Goal: Connect with others: Connect with others

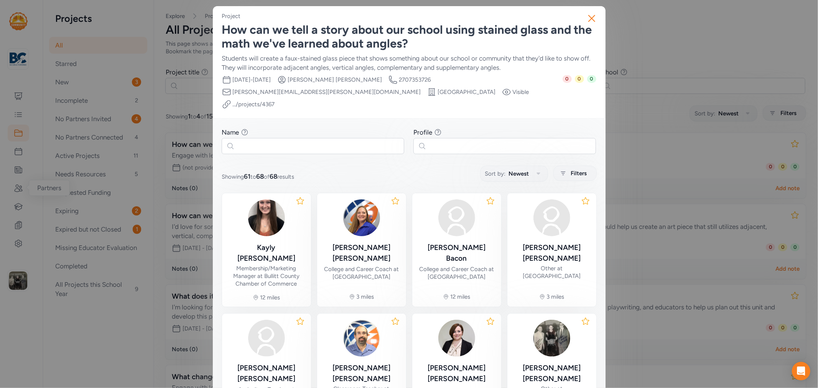
click at [679, 56] on div "Close Project How can we tell a story about our school using stained glass and …" at bounding box center [409, 261] width 818 height 523
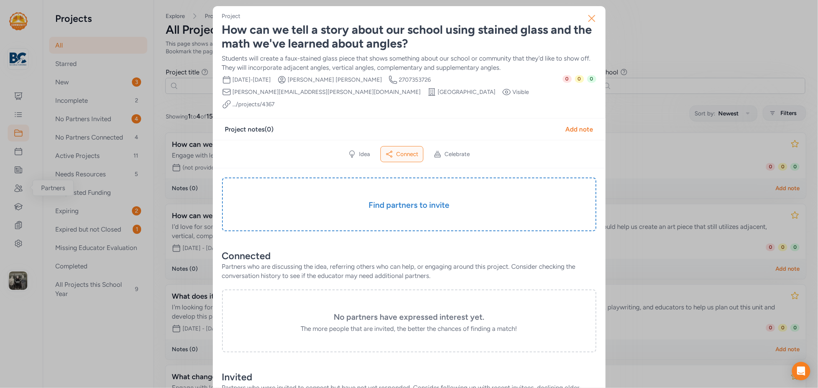
click at [586, 16] on icon "button" at bounding box center [592, 18] width 12 height 12
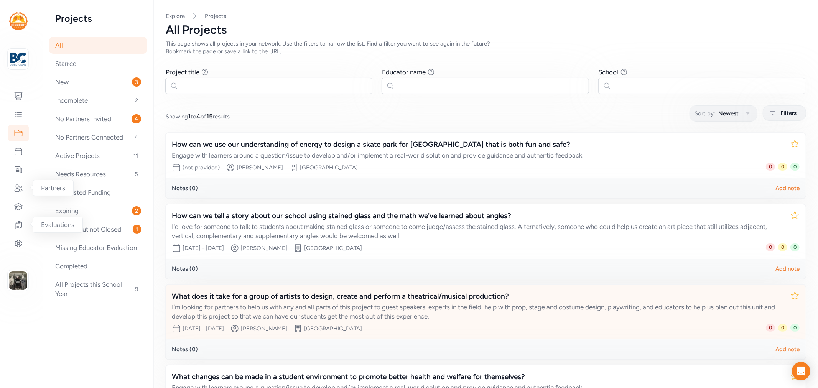
click at [278, 300] on div "What does it take for a group of artists to design, create and perform a theatr…" at bounding box center [478, 306] width 613 height 30
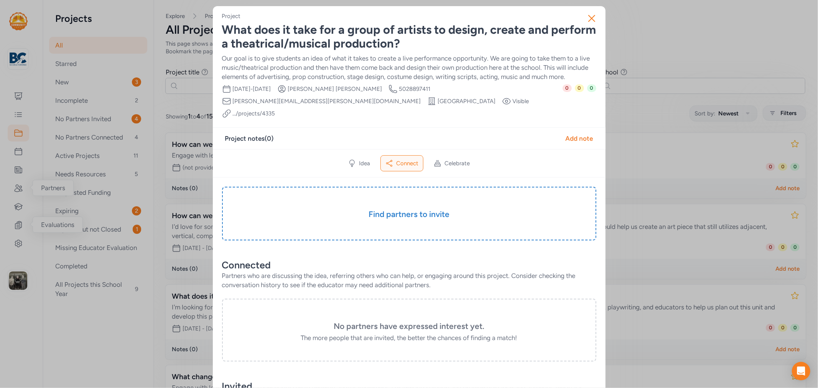
click at [288, 35] on div "What does it take for a group of artists to design, create and perform a theatr…" at bounding box center [409, 37] width 374 height 28
click at [586, 17] on icon "button" at bounding box center [592, 18] width 12 height 12
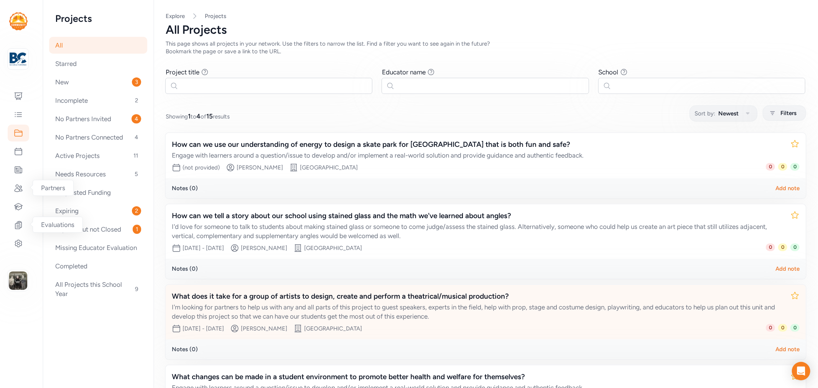
click at [232, 291] on div "What does it take for a group of artists to design, create and perform a theatr…" at bounding box center [478, 296] width 613 height 11
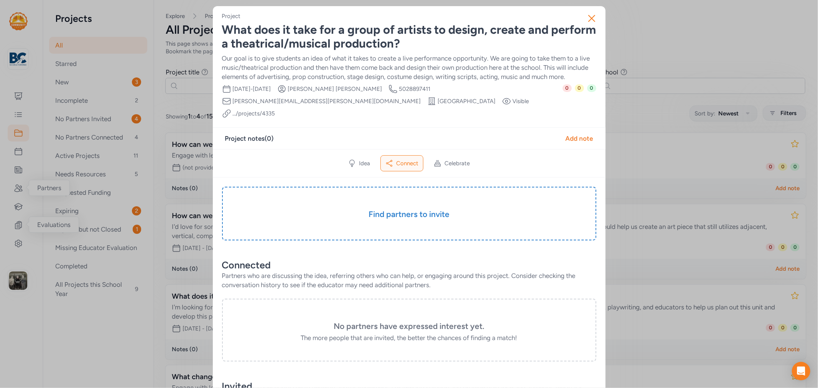
click at [341, 57] on div "Our goal is to give students an idea of what it takes to create a live performa…" at bounding box center [409, 68] width 374 height 28
click at [586, 18] on icon "button" at bounding box center [592, 18] width 12 height 12
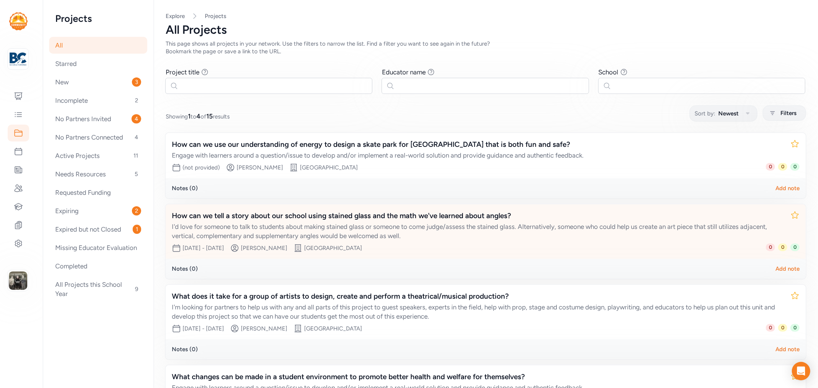
click at [332, 212] on div "How can we tell a story about our school using stained glass and the math we've…" at bounding box center [478, 216] width 613 height 11
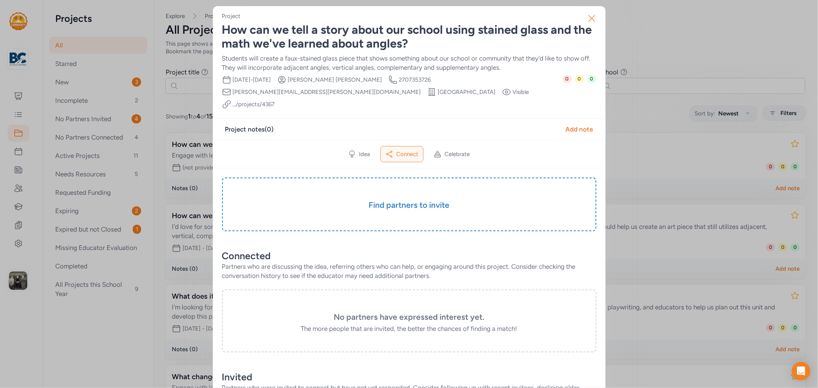
click at [593, 14] on icon "button" at bounding box center [592, 18] width 12 height 12
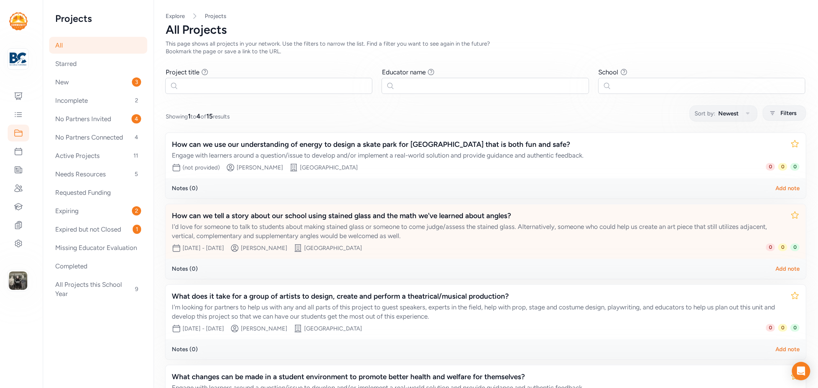
click at [344, 217] on div "How can we tell a story about our school using stained glass and the math we've…" at bounding box center [478, 216] width 613 height 11
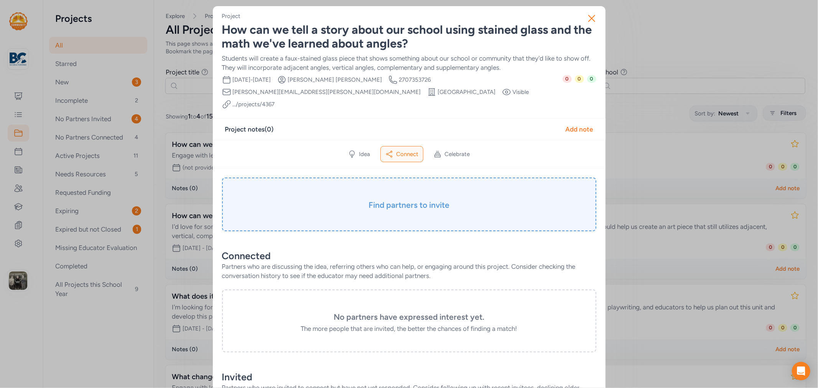
click at [416, 200] on h3 "Find partners to invite" at bounding box center [409, 205] width 336 height 11
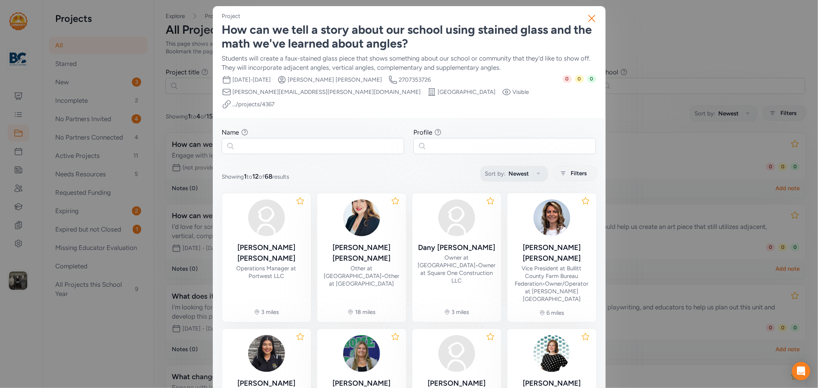
click at [539, 169] on icon "button" at bounding box center [538, 173] width 9 height 9
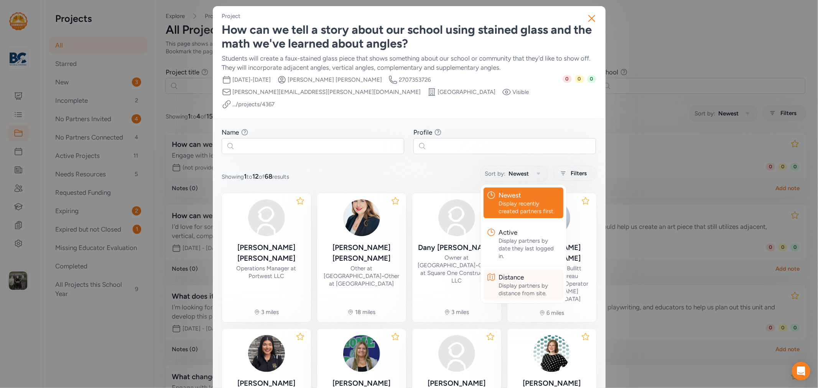
click at [512, 273] on div "Distance" at bounding box center [529, 277] width 61 height 9
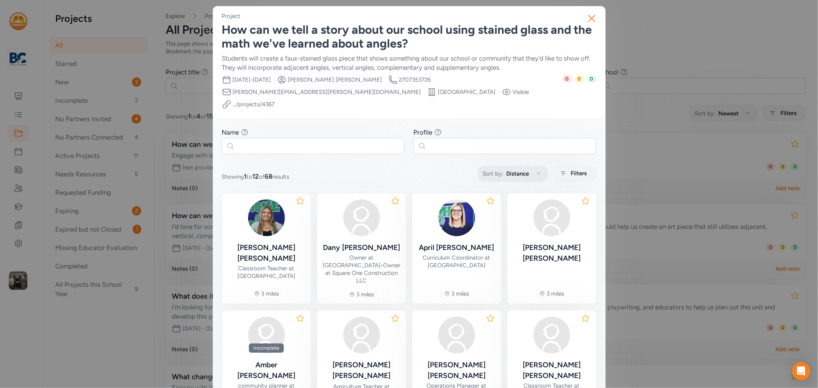
click at [534, 169] on icon "button" at bounding box center [538, 173] width 9 height 9
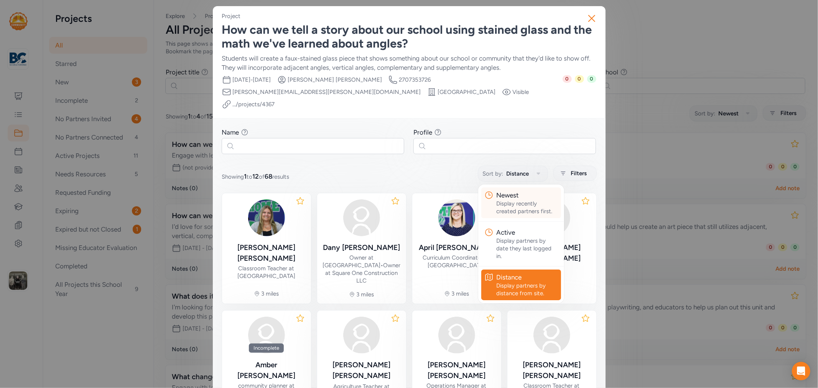
click at [522, 191] on div "Newest" at bounding box center [527, 195] width 61 height 9
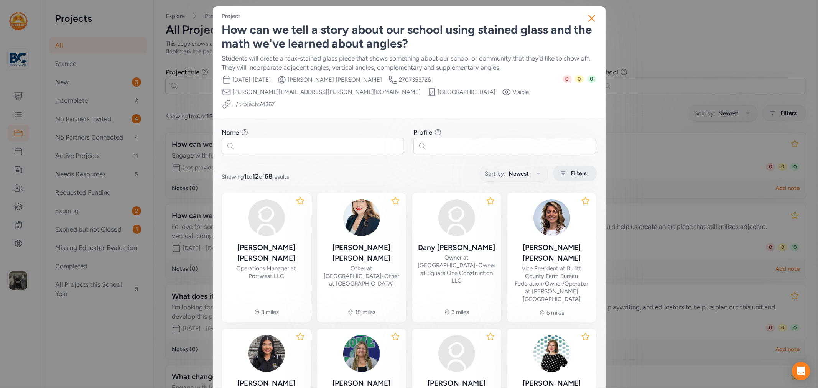
click at [571, 169] on span "Filters" at bounding box center [579, 173] width 16 height 9
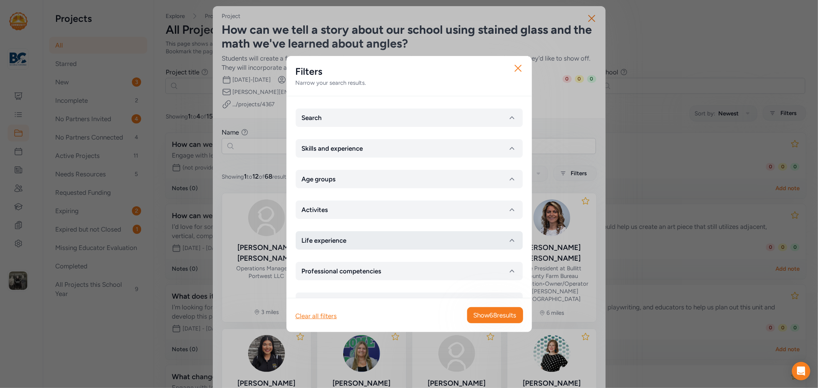
click at [352, 237] on button "Life experience" at bounding box center [409, 240] width 227 height 18
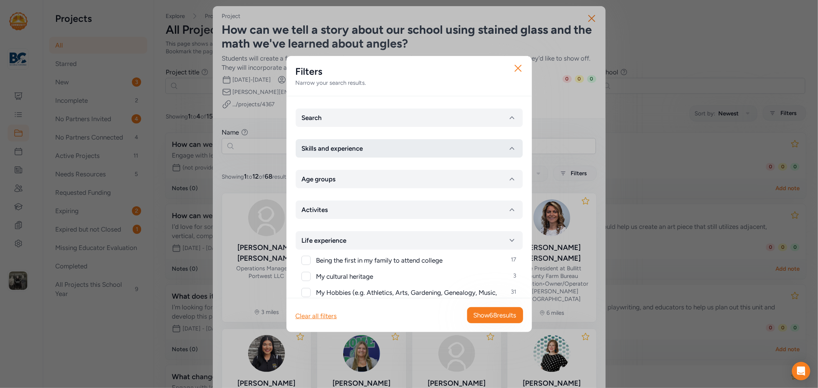
click at [353, 148] on span "Skills and experience" at bounding box center [332, 148] width 61 height 9
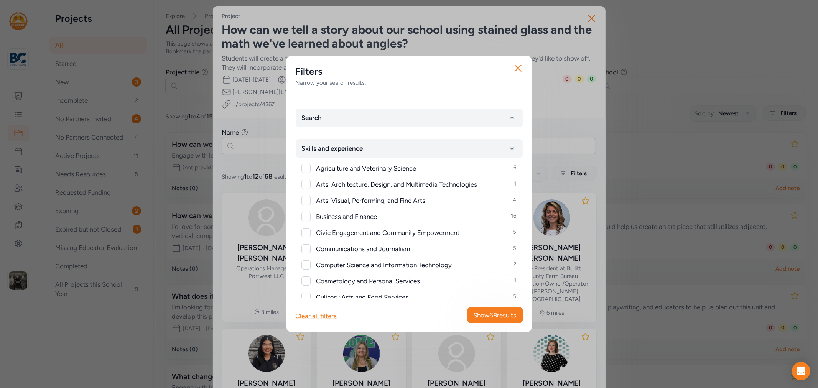
click at [305, 185] on div at bounding box center [305, 184] width 9 height 9
click at [311, 183] on div "Arts: Architecture, Design, and Multimedia Technologies 1" at bounding box center [409, 185] width 215 height 10
click at [306, 180] on div at bounding box center [305, 184] width 9 height 9
checkbox input "false"
click at [305, 201] on div at bounding box center [305, 200] width 9 height 9
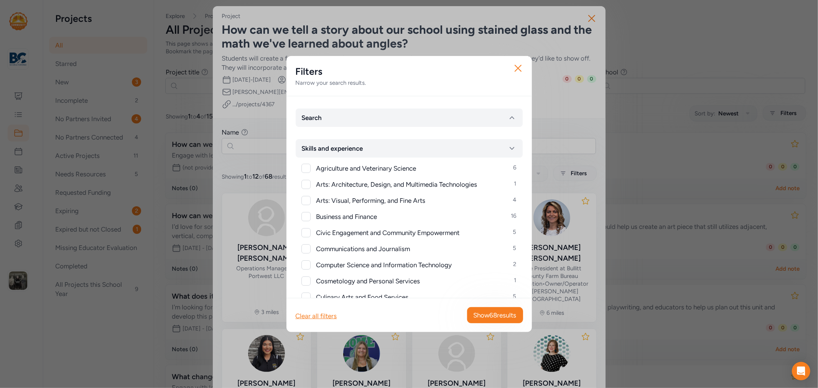
checkbox input "true"
click at [496, 315] on span "Show 4 results" at bounding box center [497, 315] width 40 height 9
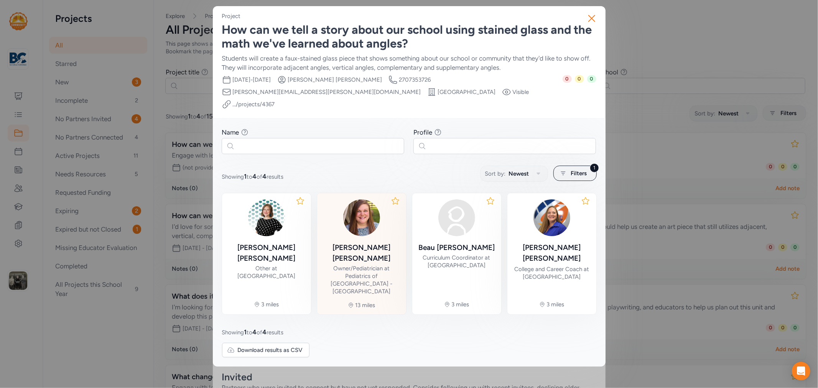
click at [367, 265] on div "Owner/Pediatrician at Pediatrics of Bullitt County - Shepherdsville" at bounding box center [361, 280] width 77 height 31
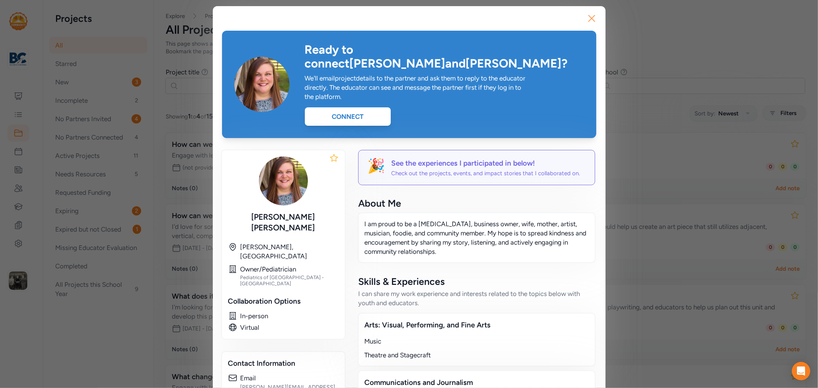
click at [589, 18] on icon "button" at bounding box center [592, 18] width 6 height 6
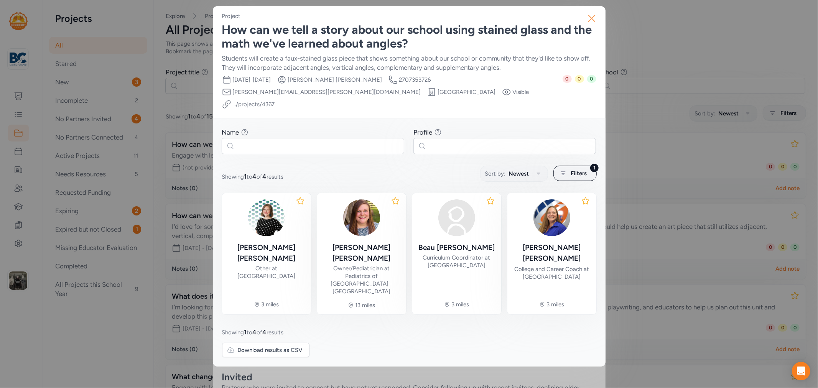
click at [590, 16] on icon "button" at bounding box center [592, 18] width 12 height 12
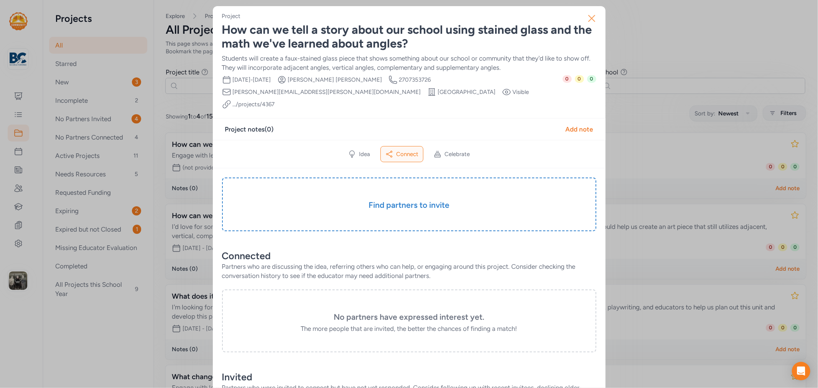
click at [586, 21] on icon "button" at bounding box center [592, 18] width 12 height 12
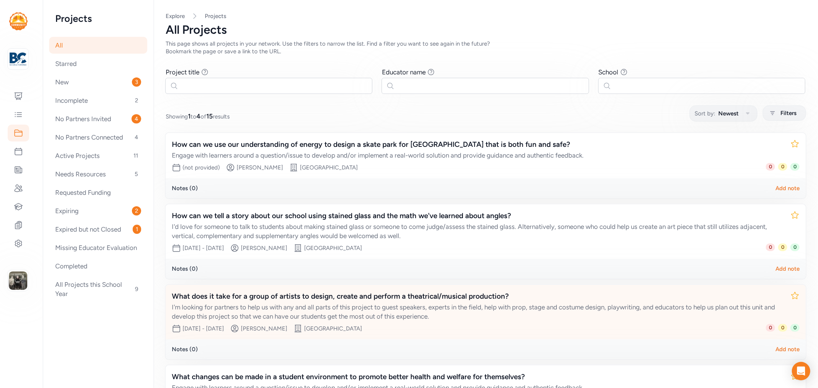
click at [283, 296] on div "What does it take for a group of artists to design, create and perform a theatr…" at bounding box center [478, 296] width 613 height 11
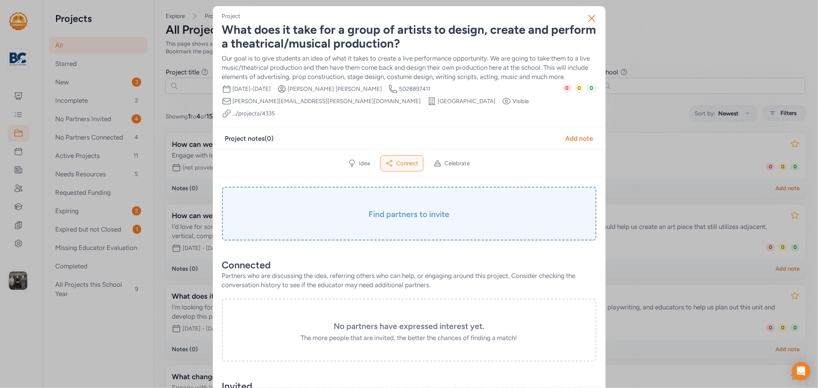
click at [393, 209] on h3 "Find partners to invite" at bounding box center [409, 214] width 336 height 11
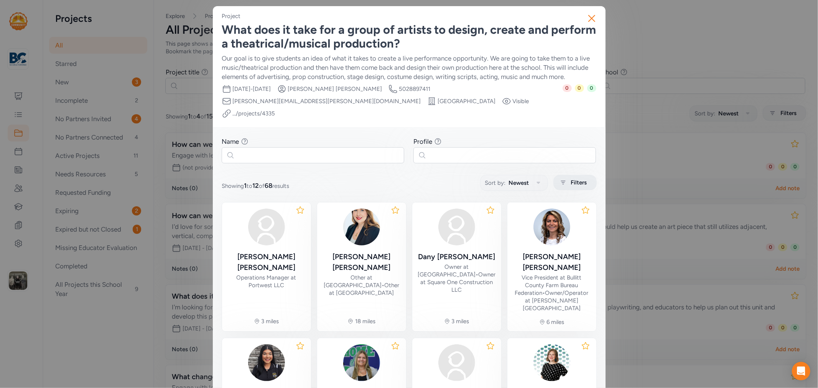
click at [565, 175] on div "Filters" at bounding box center [574, 182] width 43 height 15
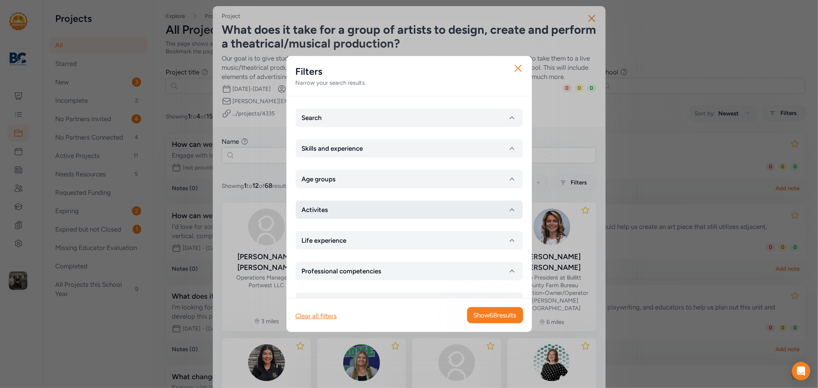
click at [509, 212] on icon "button" at bounding box center [511, 209] width 9 height 9
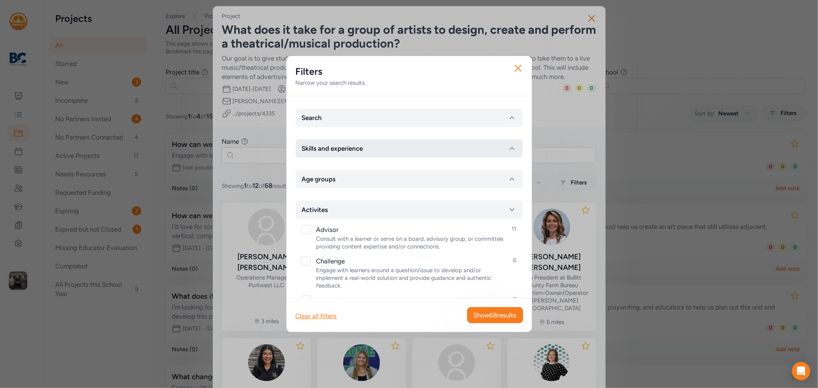
click at [507, 145] on icon "button" at bounding box center [511, 148] width 9 height 9
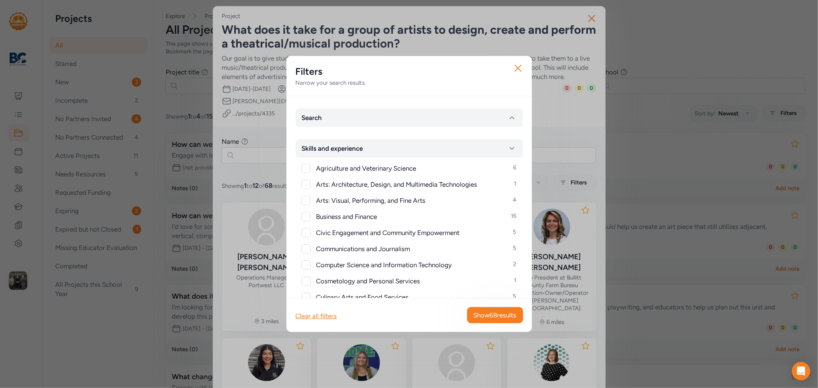
click at [308, 200] on div at bounding box center [305, 200] width 9 height 9
checkbox input "true"
click at [499, 315] on span "Show 4 results" at bounding box center [497, 315] width 40 height 9
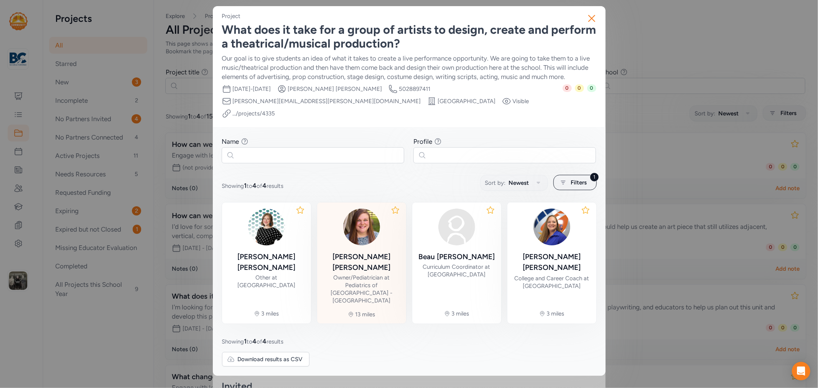
click at [359, 238] on div "Sara Woodring Owner/Pediatrician at Pediatrics of Bullitt County - Shepherdsvil…" at bounding box center [361, 257] width 77 height 96
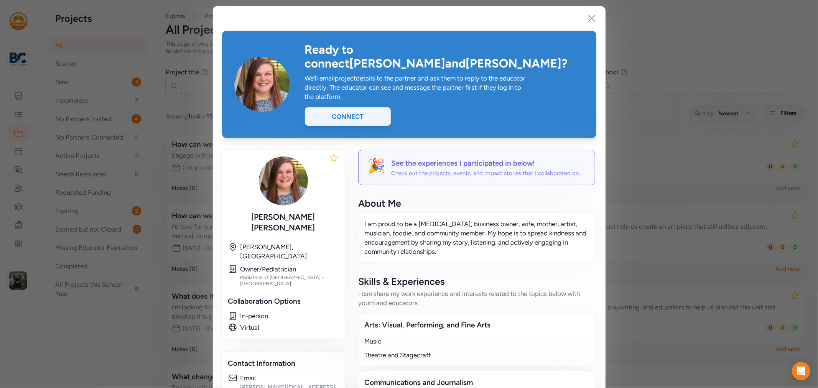
click at [367, 109] on div "Connect" at bounding box center [348, 116] width 86 height 18
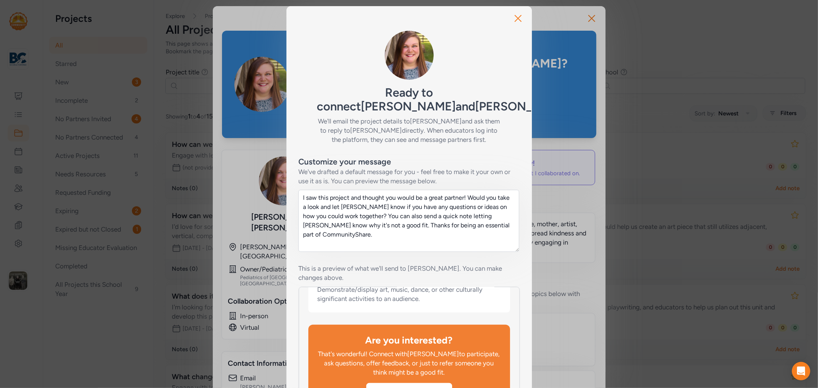
scroll to position [82, 0]
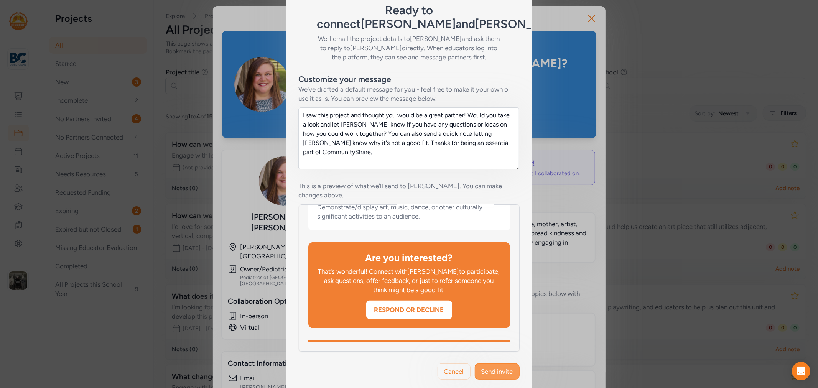
click at [497, 367] on span "Send invite" at bounding box center [497, 371] width 32 height 9
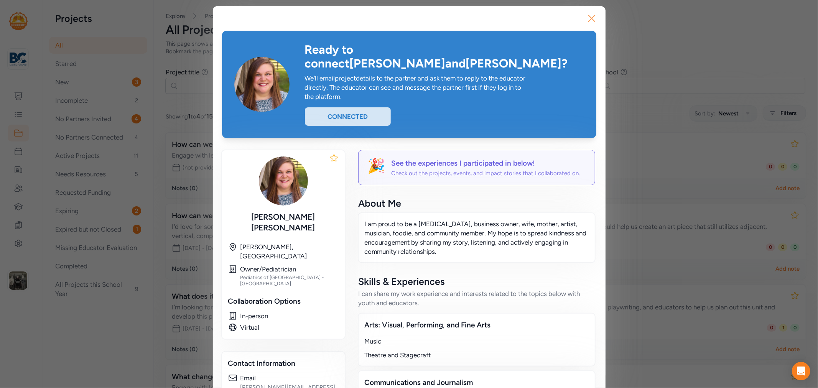
click at [586, 14] on icon "button" at bounding box center [592, 18] width 12 height 12
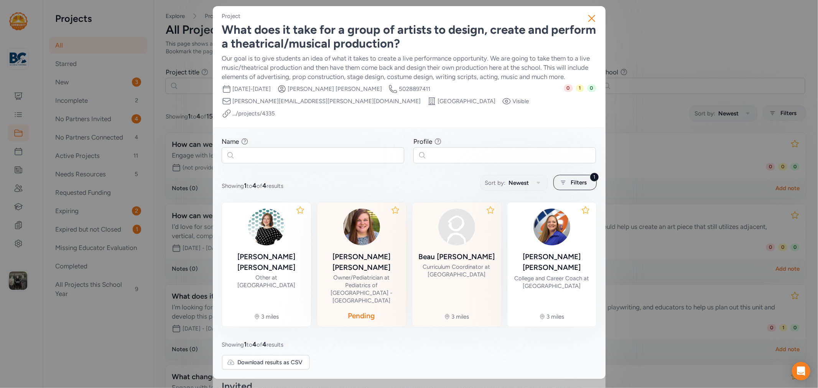
click at [471, 237] on div "Beau Kaelin Curriculum Coordinator at Bullitt County Public Schools" at bounding box center [456, 244] width 77 height 71
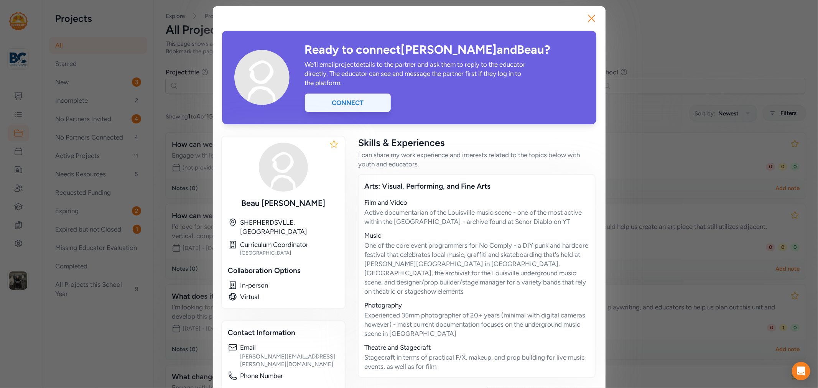
click at [363, 102] on div "Connect" at bounding box center [348, 103] width 86 height 18
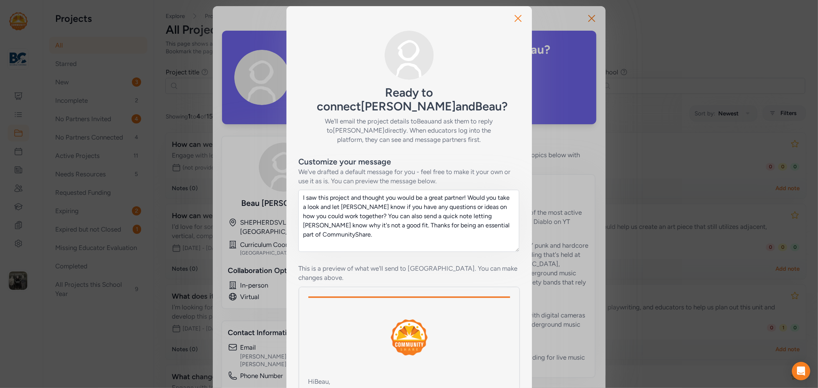
scroll to position [82, 0]
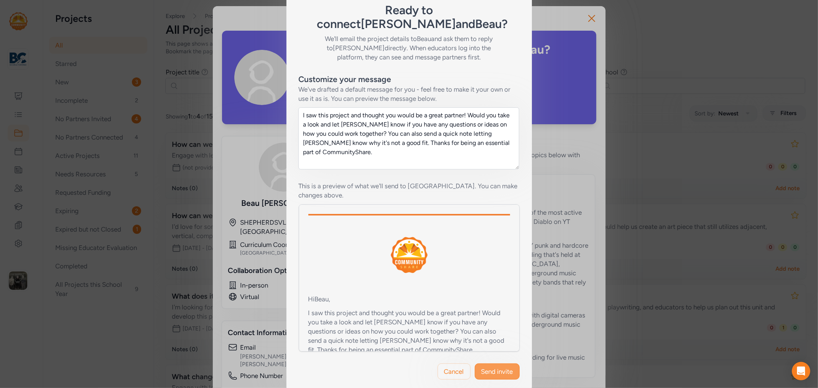
click at [492, 367] on span "Send invite" at bounding box center [497, 371] width 32 height 9
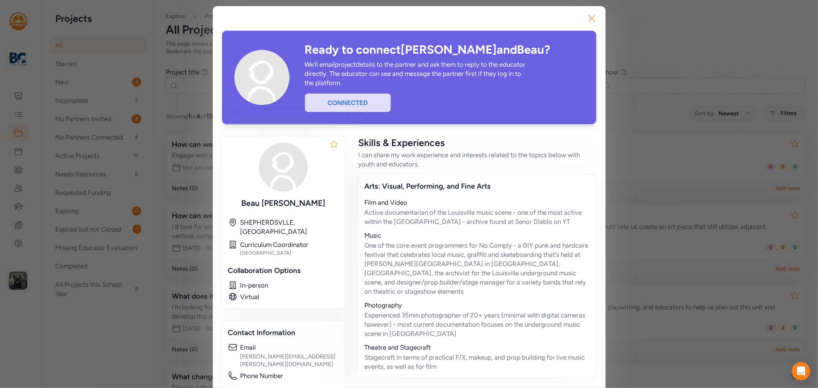
click at [590, 15] on icon "button" at bounding box center [592, 18] width 12 height 12
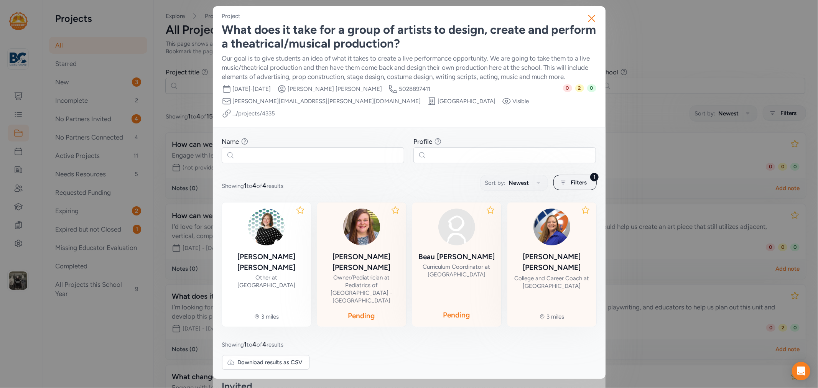
click at [550, 252] on div "Shannon Rickard" at bounding box center [552, 262] width 77 height 21
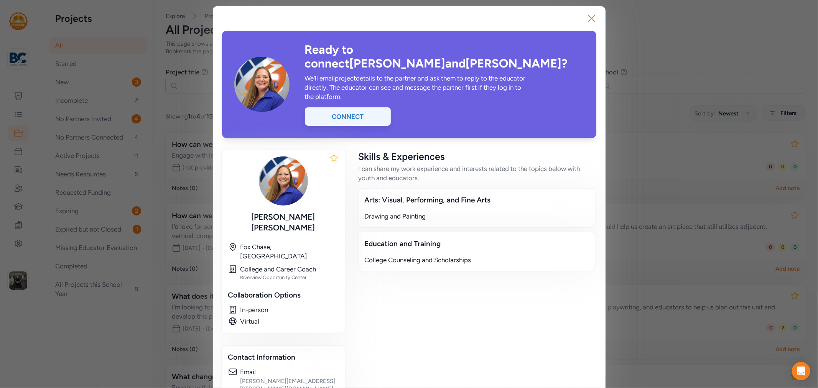
click at [361, 107] on div "Connect" at bounding box center [348, 116] width 86 height 18
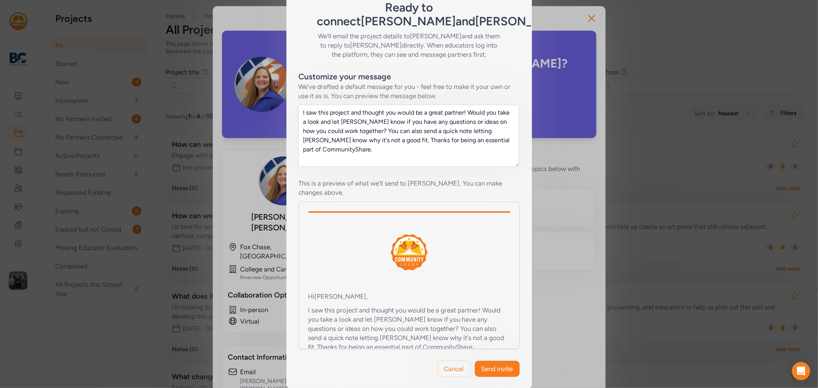
scroll to position [92, 0]
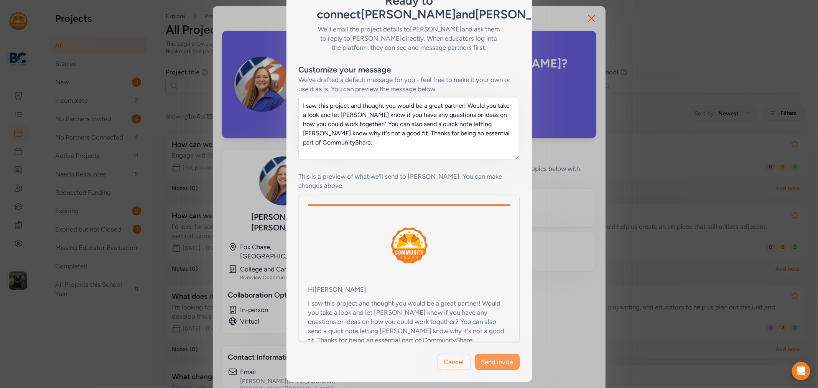
click at [486, 355] on button "Send invite" at bounding box center [497, 362] width 45 height 16
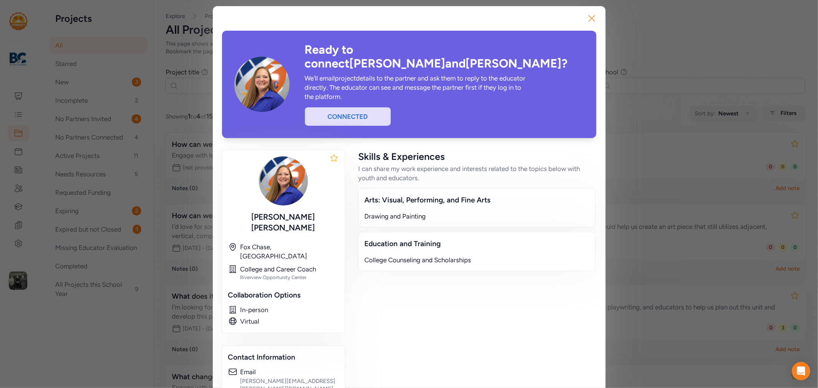
click at [586, 17] on icon "button" at bounding box center [592, 18] width 12 height 12
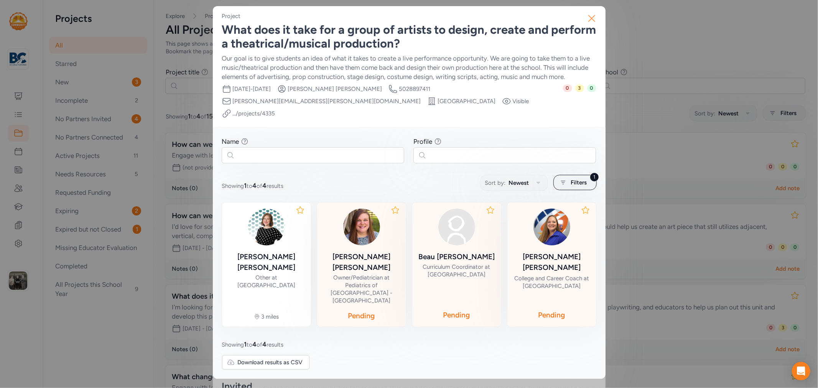
click at [588, 19] on icon "button" at bounding box center [592, 18] width 12 height 12
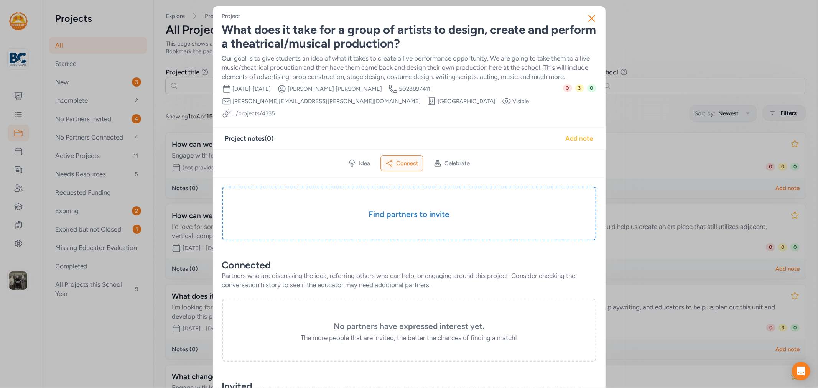
click at [583, 134] on div "Add note" at bounding box center [580, 138] width 28 height 9
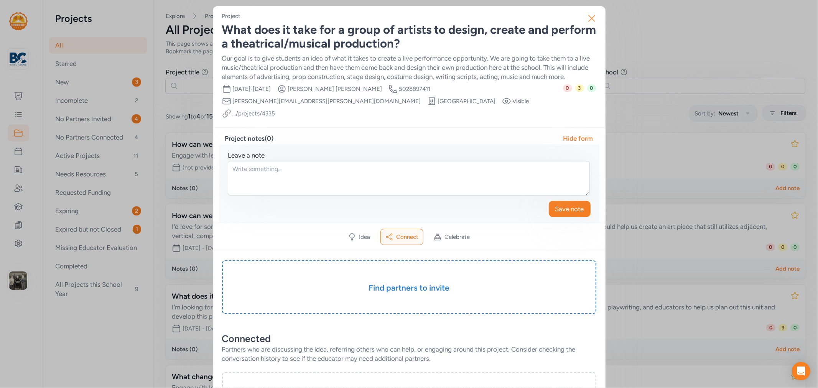
click at [586, 21] on icon "button" at bounding box center [592, 18] width 12 height 12
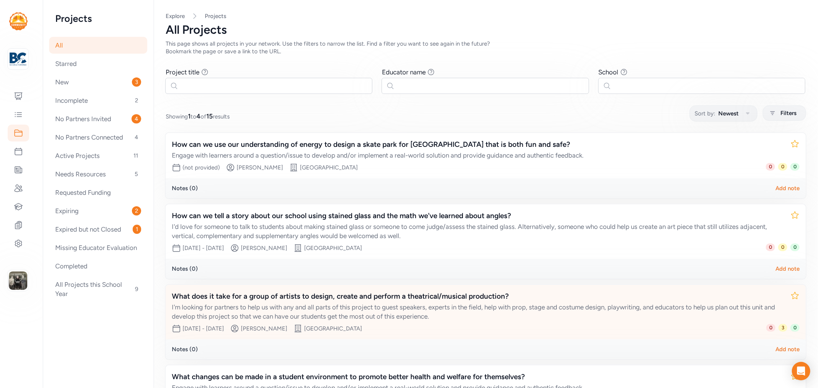
scroll to position [79, 0]
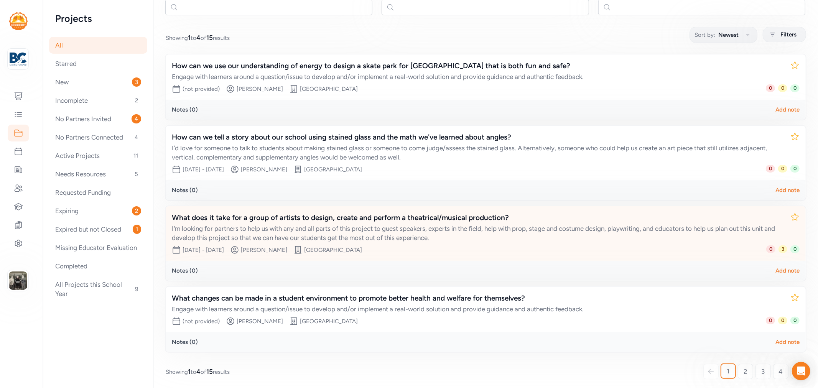
click at [232, 229] on div "I'm looking for partners to help us with any and all parts of this project to g…" at bounding box center [478, 233] width 613 height 18
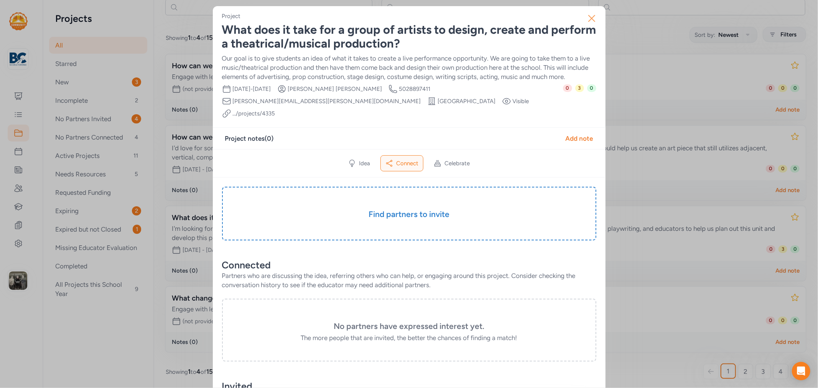
click at [588, 21] on icon "button" at bounding box center [592, 18] width 12 height 12
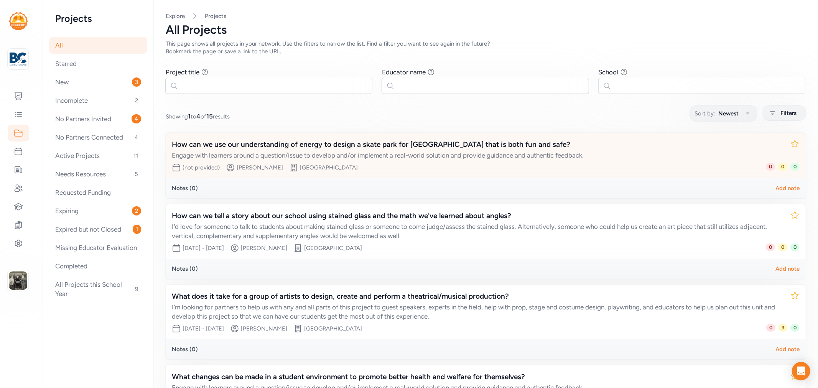
click at [488, 146] on div "How can we use our understanding of energy to design a skate park for Shepherds…" at bounding box center [478, 144] width 613 height 11
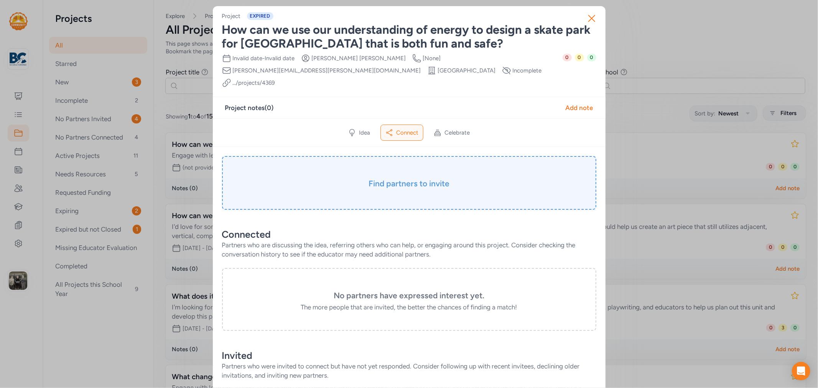
click at [423, 178] on h3 "Find partners to invite" at bounding box center [409, 183] width 336 height 11
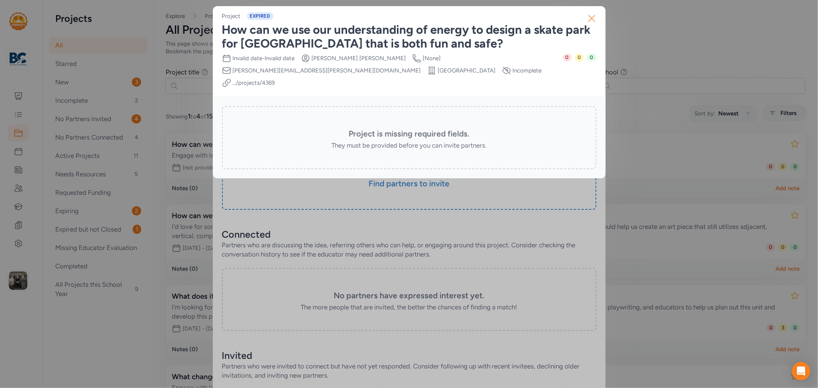
click at [592, 17] on icon "button" at bounding box center [592, 18] width 12 height 12
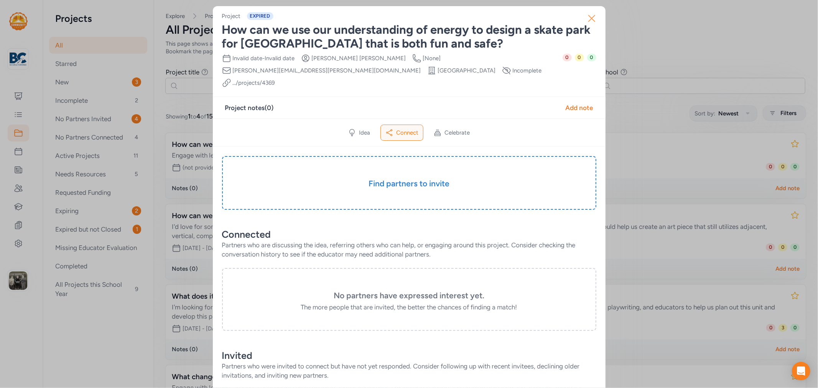
click at [586, 20] on icon "button" at bounding box center [592, 18] width 12 height 12
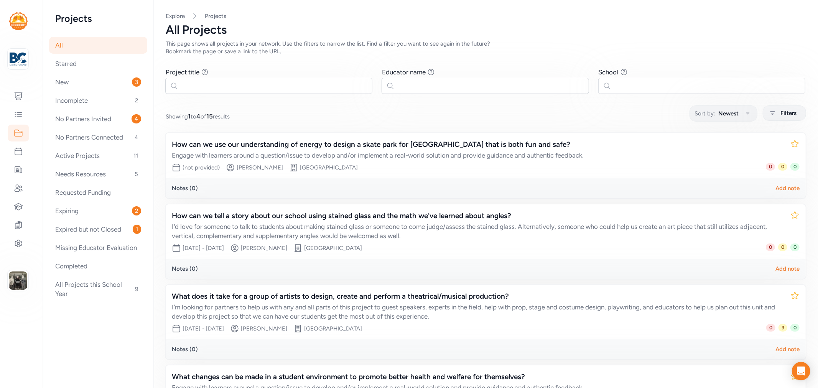
scroll to position [79, 0]
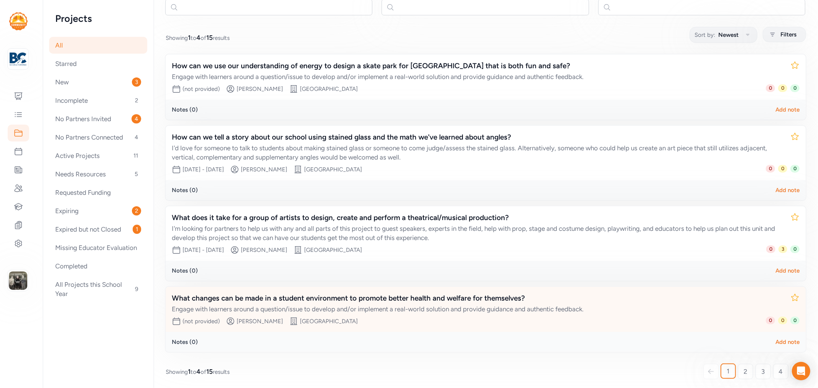
click at [308, 293] on div "What changes can be made in a student environment to promote better health and …" at bounding box center [478, 298] width 613 height 11
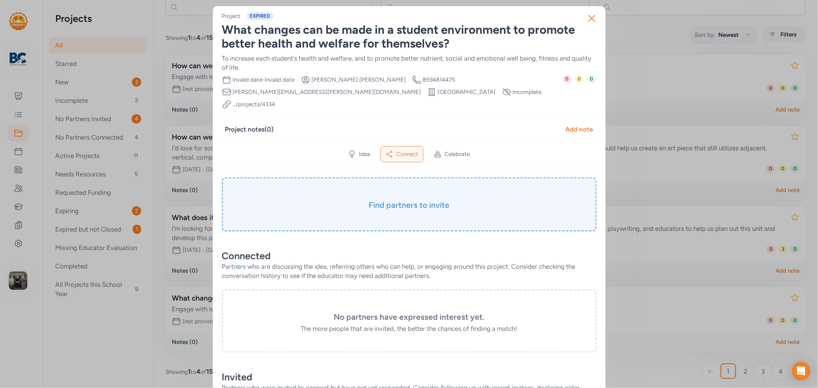
click at [381, 200] on h3 "Find partners to invite" at bounding box center [409, 205] width 336 height 11
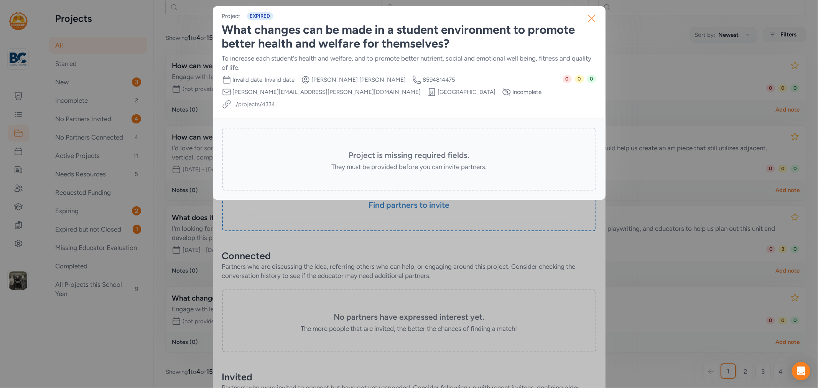
click at [588, 24] on icon "button" at bounding box center [592, 18] width 12 height 12
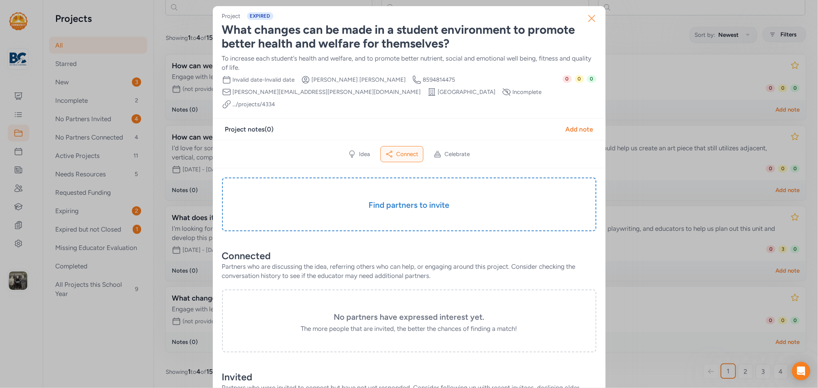
click at [591, 18] on icon "button" at bounding box center [592, 18] width 12 height 12
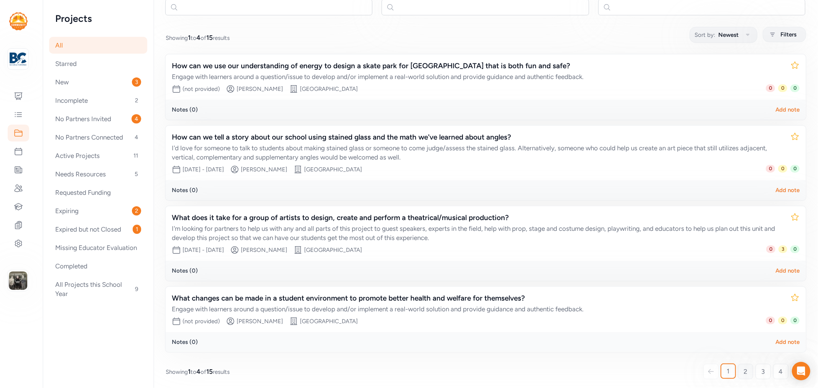
click at [738, 369] on link "2" at bounding box center [745, 371] width 15 height 15
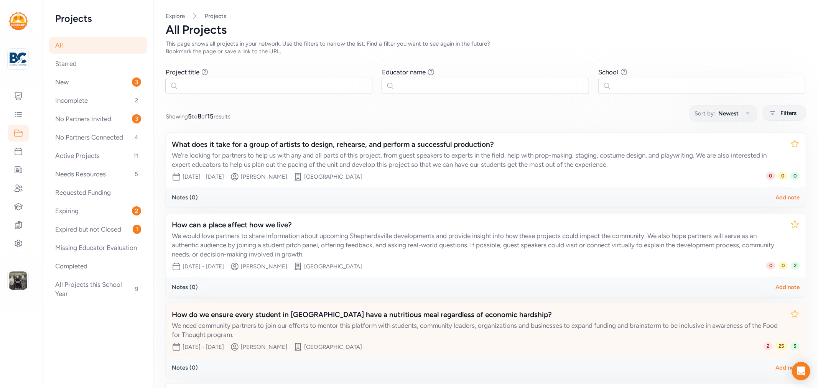
scroll to position [85, 0]
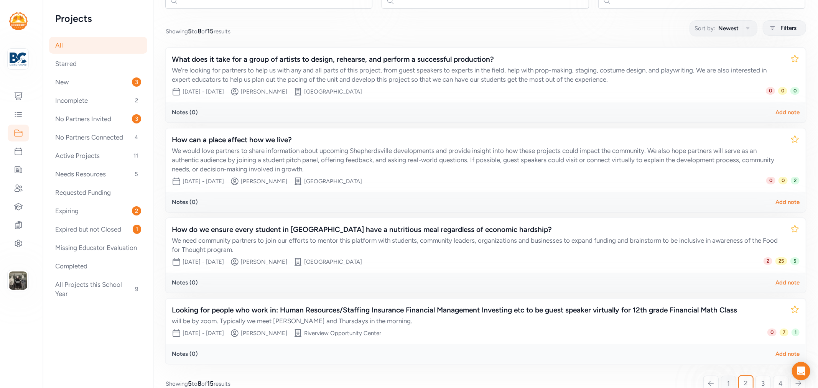
click at [726, 377] on link "1" at bounding box center [728, 383] width 15 height 15
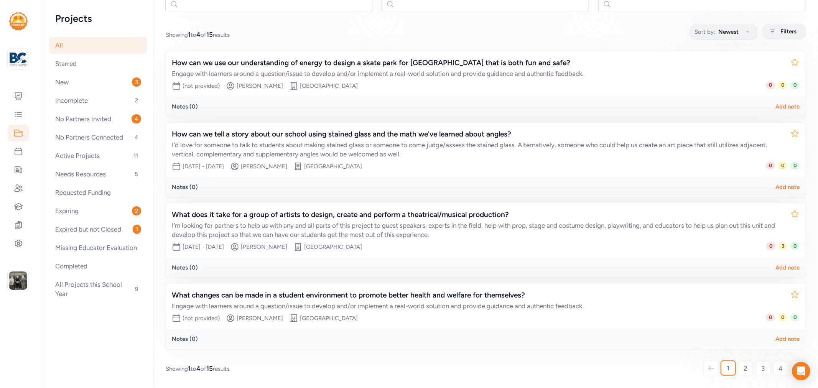
scroll to position [79, 0]
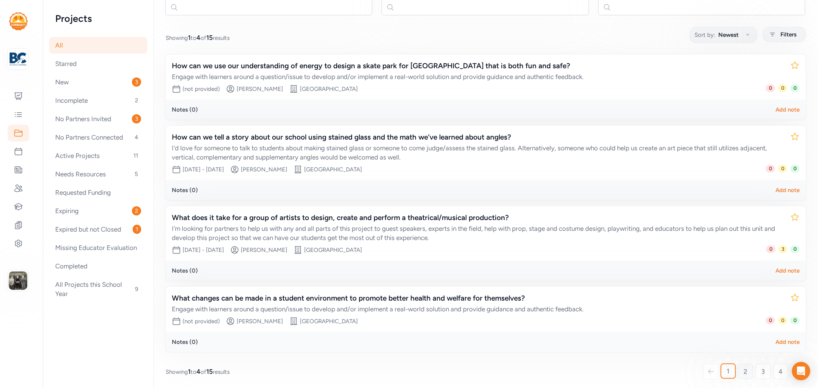
click at [738, 364] on link "2" at bounding box center [745, 371] width 15 height 15
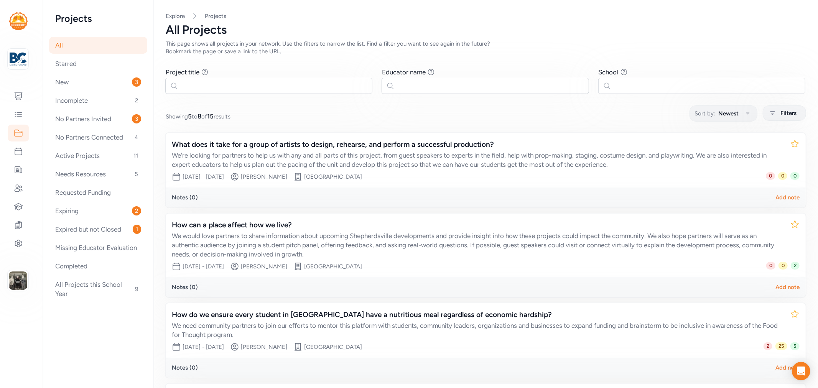
scroll to position [97, 0]
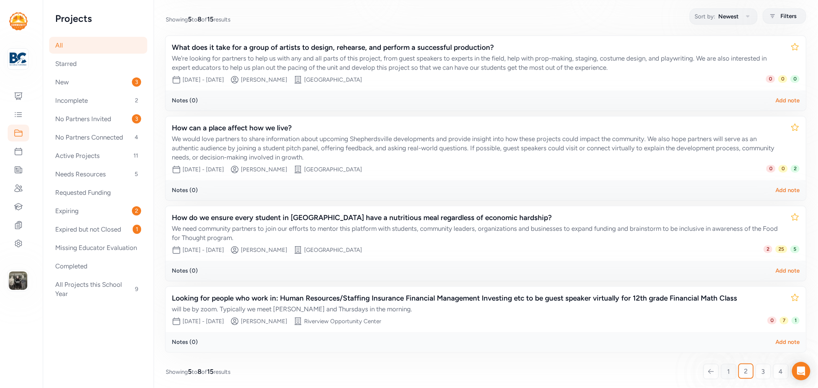
click at [724, 369] on link "1" at bounding box center [728, 371] width 15 height 15
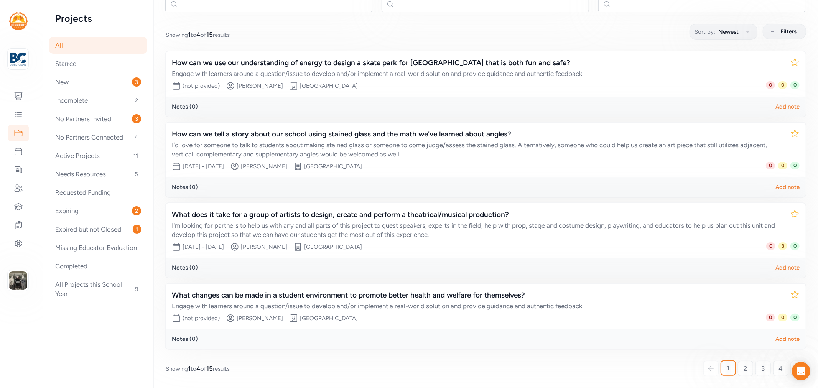
scroll to position [79, 0]
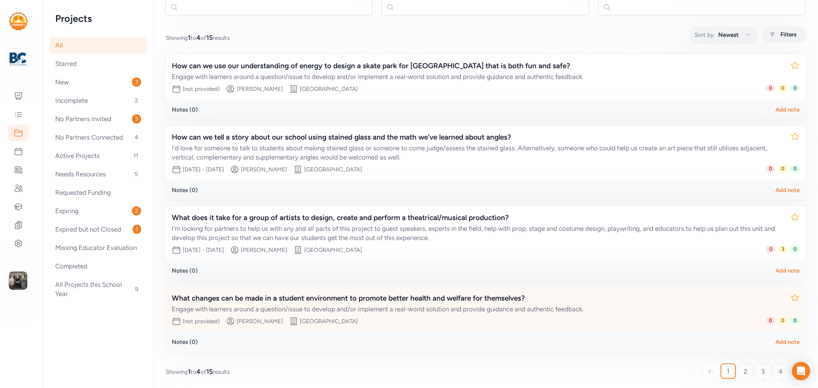
click at [299, 296] on div "What changes can be made in a student environment to promote better health and …" at bounding box center [478, 298] width 613 height 11
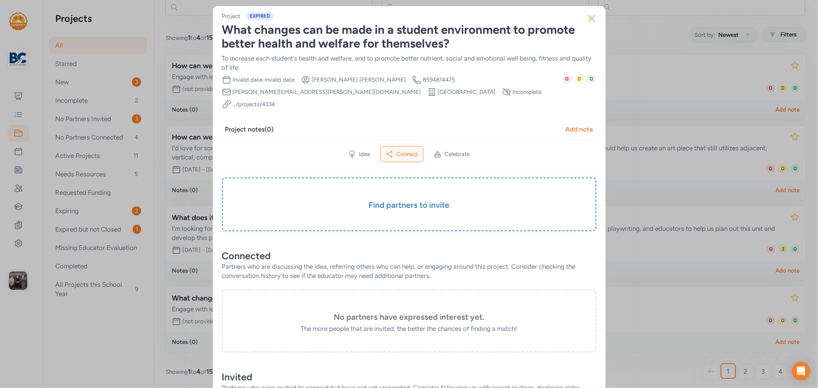
click at [586, 27] on button "Close" at bounding box center [592, 18] width 25 height 25
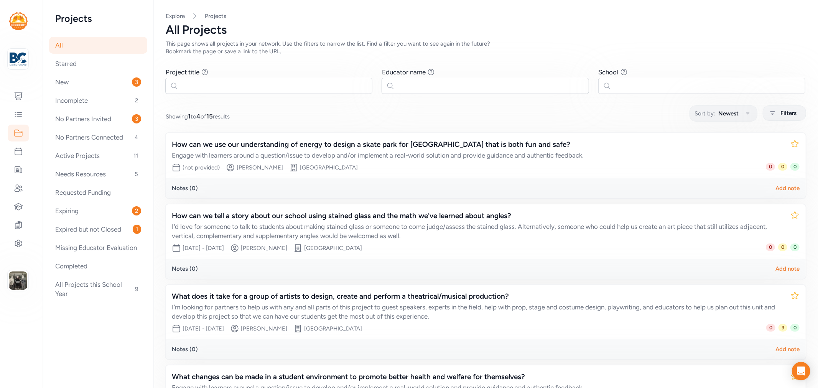
scroll to position [79, 0]
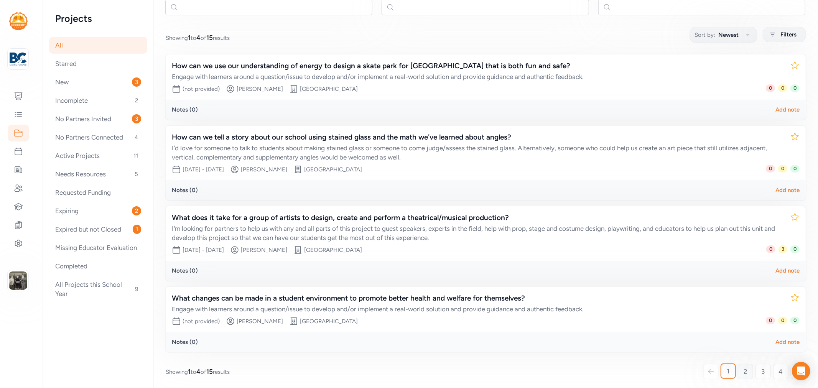
click at [744, 370] on span "2" at bounding box center [746, 371] width 4 height 9
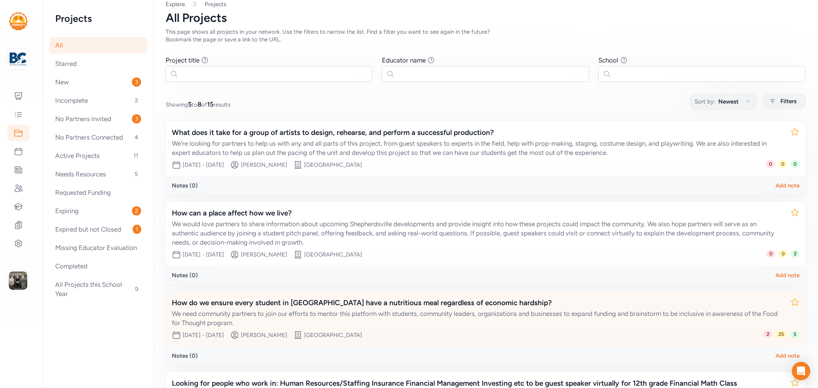
scroll to position [97, 0]
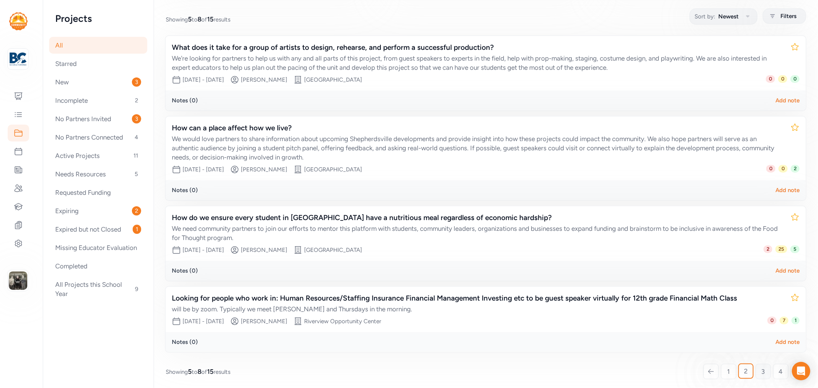
click at [762, 367] on span "3" at bounding box center [763, 371] width 3 height 9
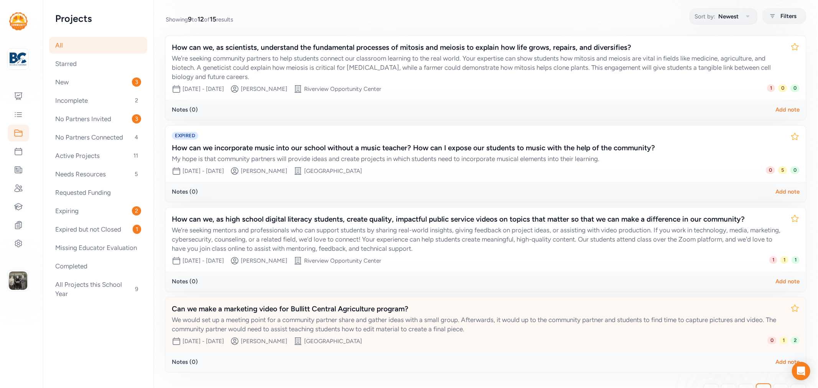
scroll to position [117, 0]
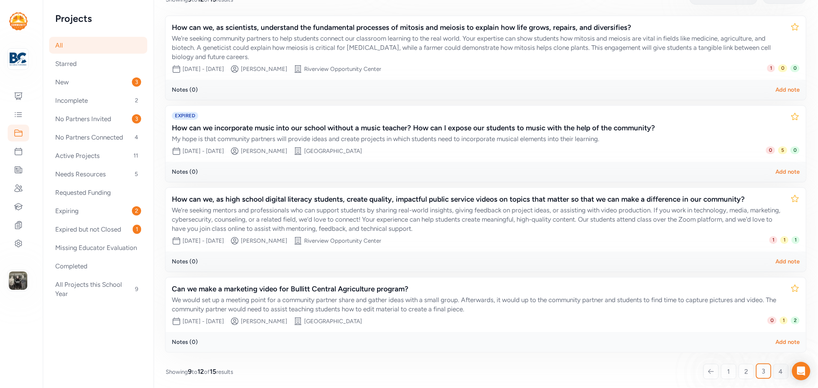
click at [779, 369] on span "4" at bounding box center [781, 371] width 4 height 9
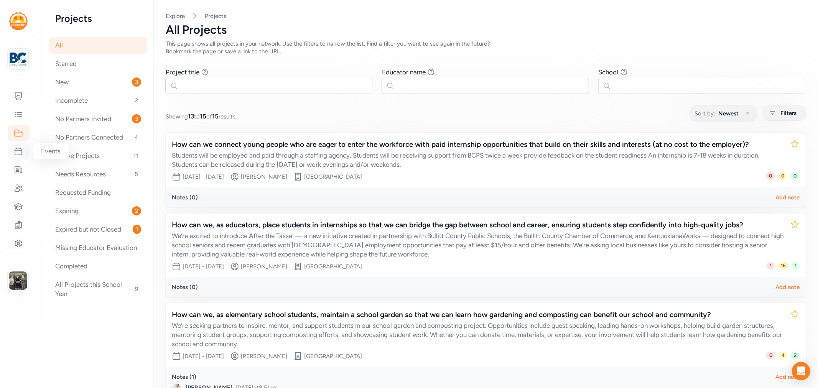
click at [24, 153] on div at bounding box center [18, 151] width 21 height 17
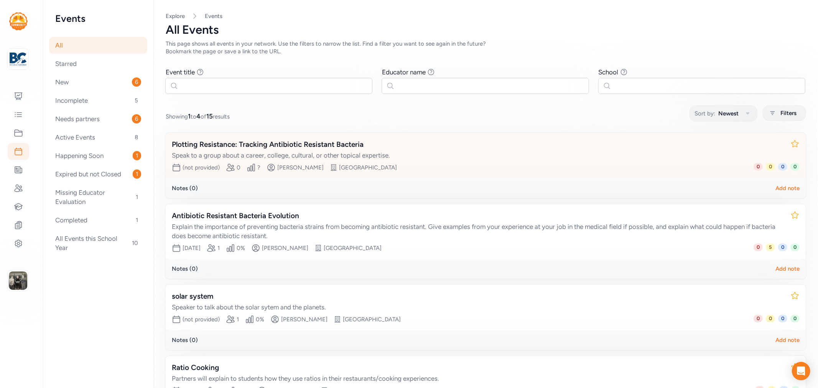
click at [284, 143] on div "Plotting Resistance: Tracking Antibiotic Resistant Bacteria" at bounding box center [478, 144] width 613 height 11
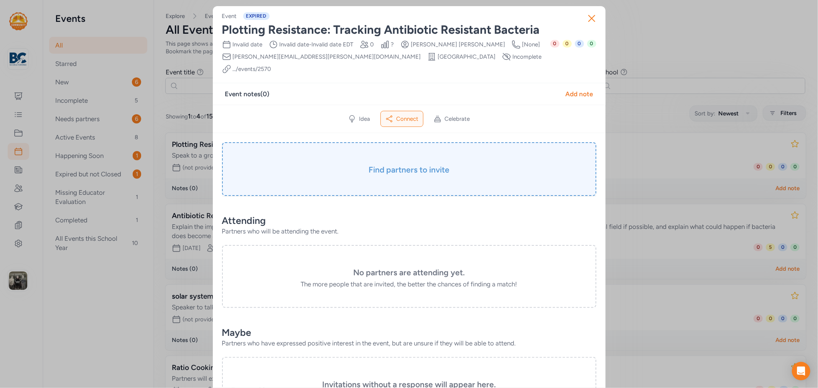
click at [407, 165] on h3 "Find partners to invite" at bounding box center [409, 170] width 336 height 11
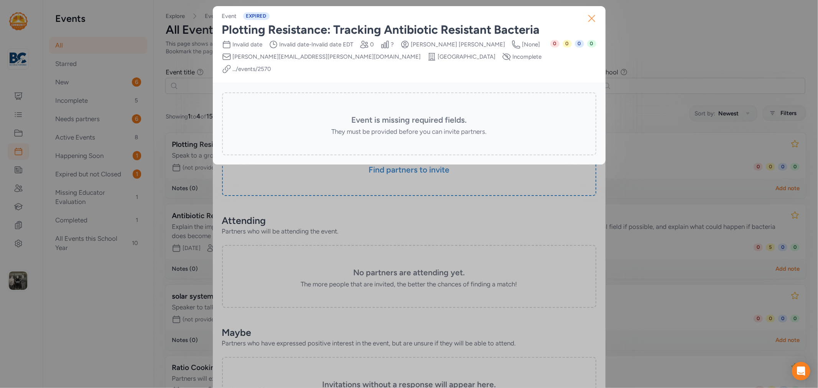
click at [595, 17] on icon "button" at bounding box center [592, 18] width 12 height 12
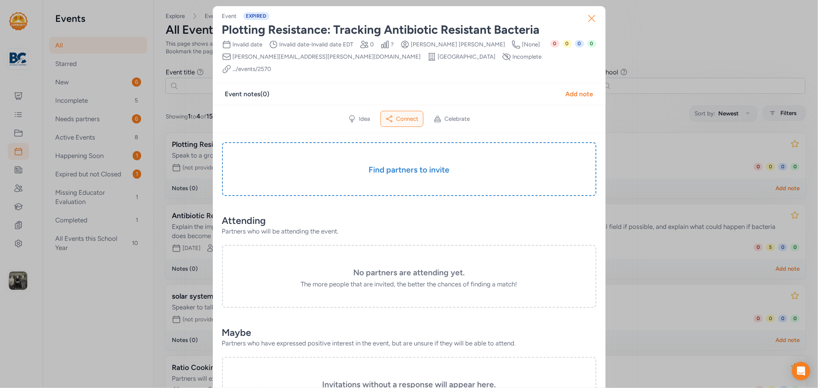
click at [586, 20] on icon "button" at bounding box center [592, 18] width 12 height 12
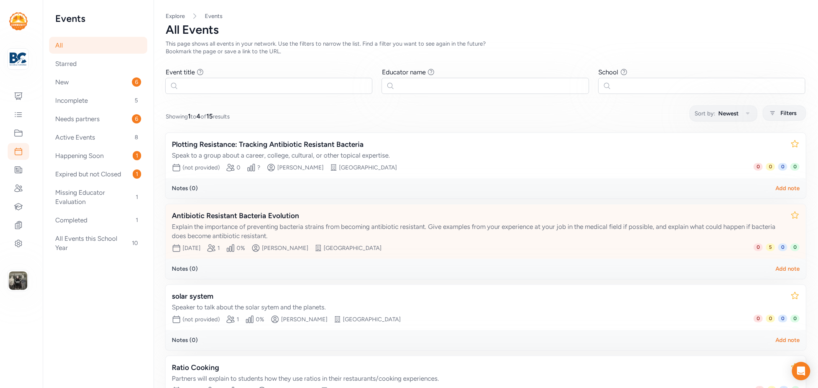
click at [272, 212] on div "Antibiotic Resistant Bacteria Evolution" at bounding box center [478, 216] width 613 height 11
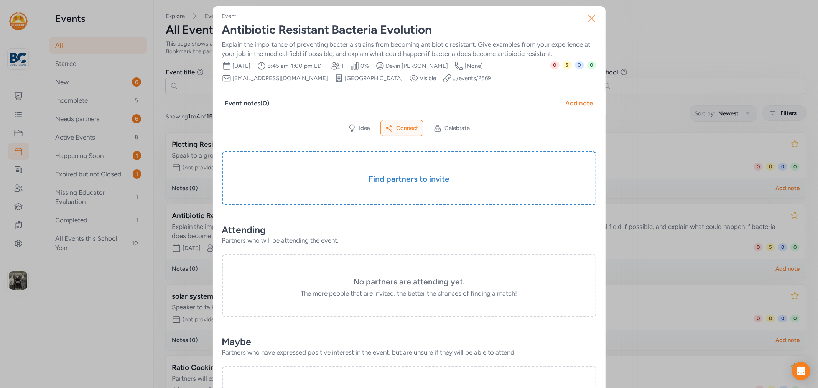
click at [588, 23] on icon "button" at bounding box center [592, 18] width 12 height 12
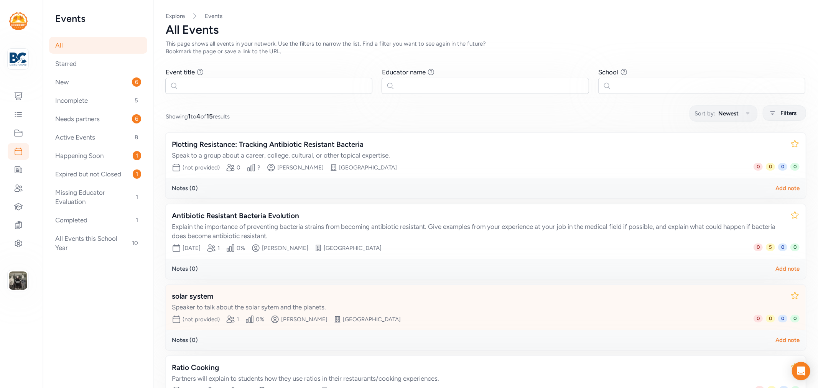
click at [206, 293] on div "solar system" at bounding box center [478, 296] width 613 height 11
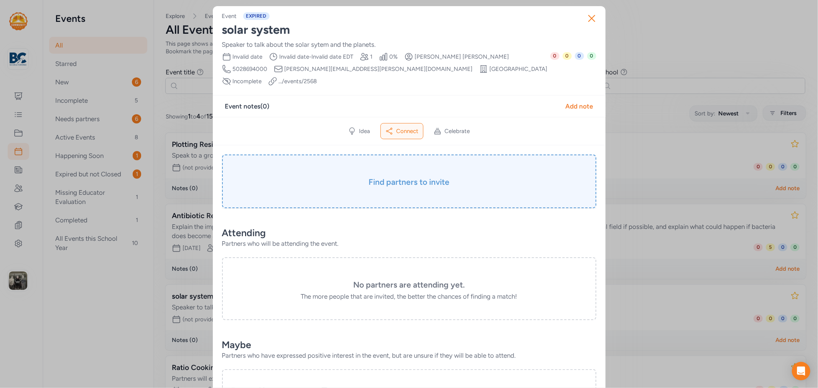
click at [408, 177] on h3 "Find partners to invite" at bounding box center [409, 182] width 336 height 11
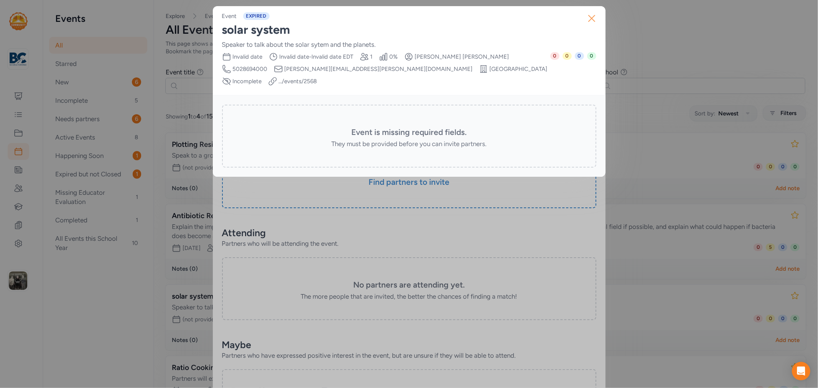
click at [585, 16] on button "Close" at bounding box center [592, 18] width 25 height 25
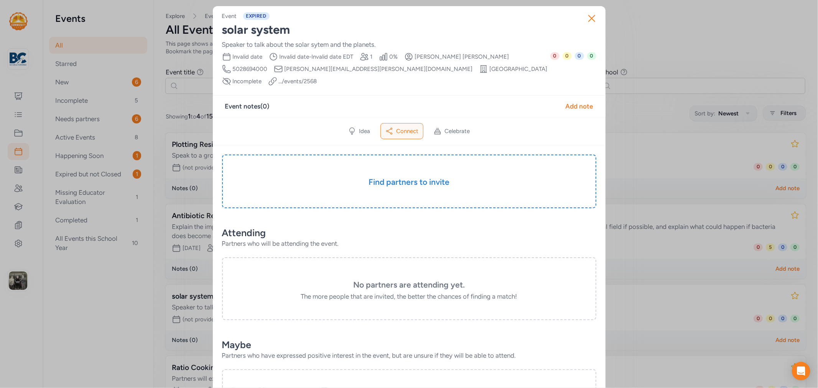
click at [310, 68] on div "Date Invalid date Time Range Invalid date - Invalid date EDT Partner slots 1 Pe…" at bounding box center [386, 69] width 328 height 34
click at [588, 22] on icon "button" at bounding box center [592, 18] width 12 height 12
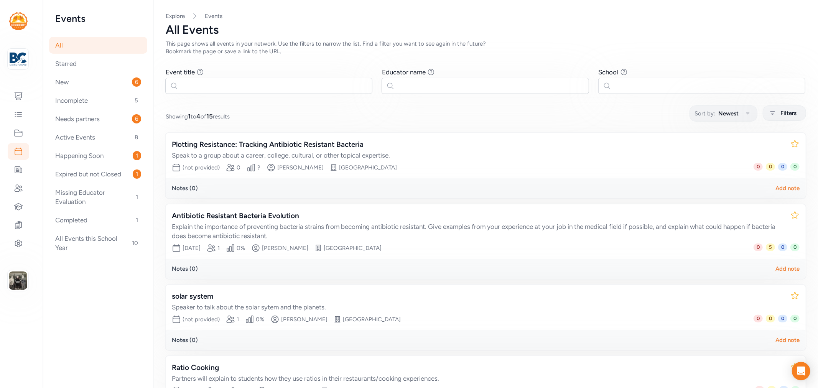
scroll to position [69, 0]
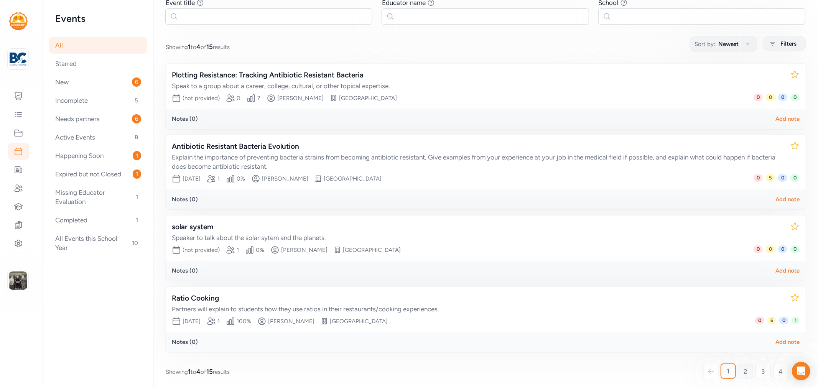
click at [738, 369] on link "2" at bounding box center [745, 371] width 15 height 15
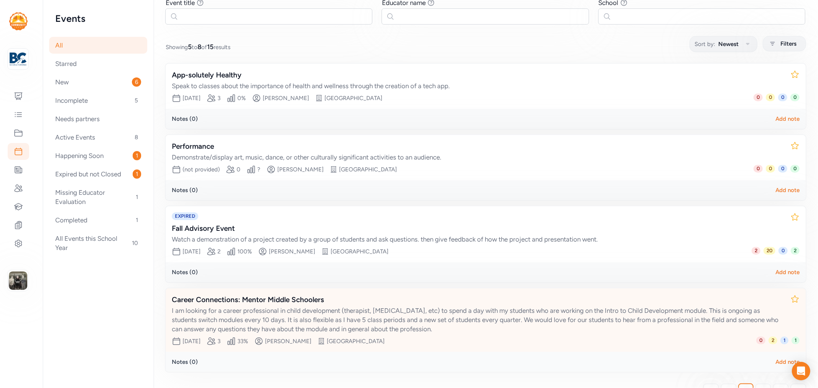
scroll to position [89, 0]
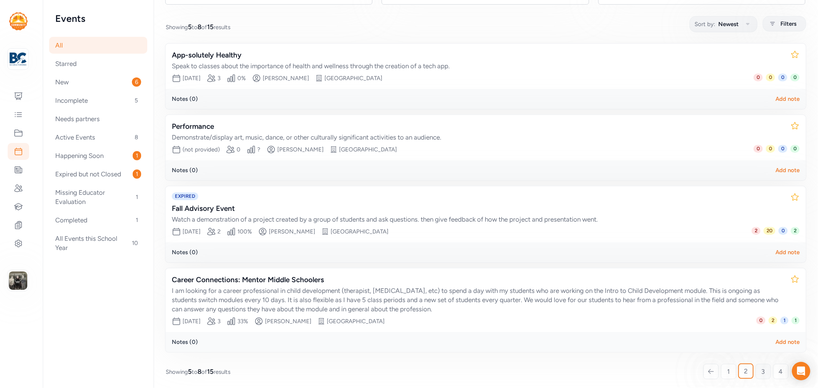
click at [761, 371] on link "3" at bounding box center [763, 371] width 15 height 15
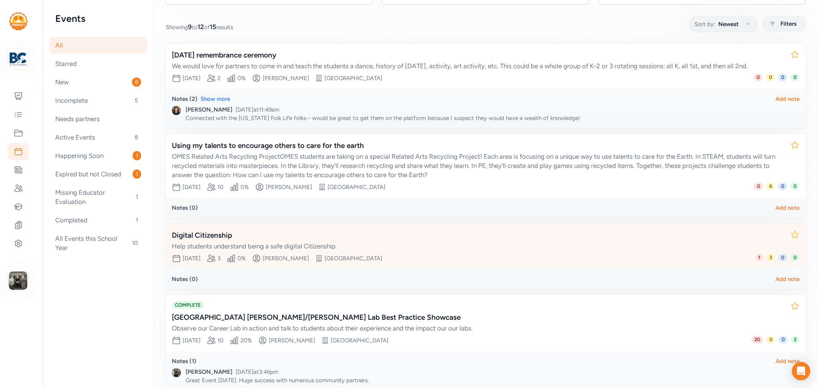
click at [755, 262] on span "1" at bounding box center [759, 258] width 8 height 8
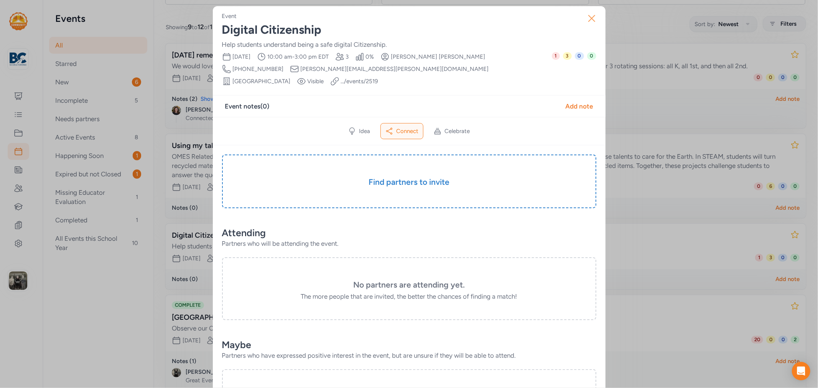
click at [587, 23] on icon "button" at bounding box center [592, 18] width 12 height 12
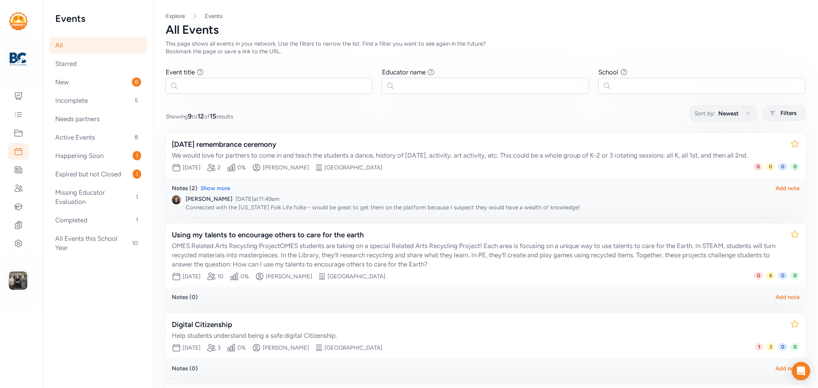
click at [67, 45] on div "All" at bounding box center [98, 45] width 98 height 17
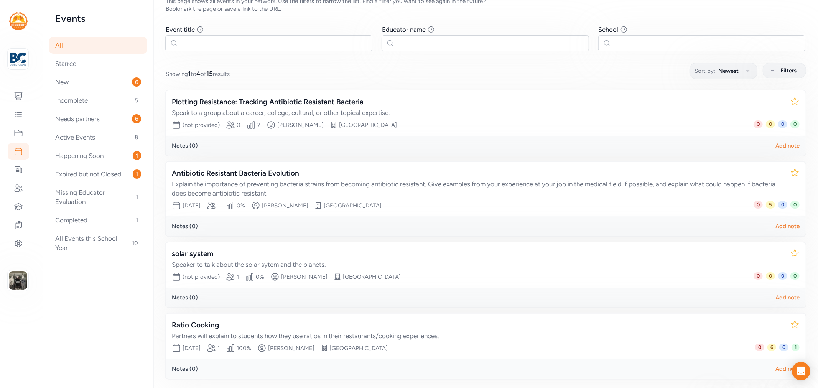
scroll to position [69, 0]
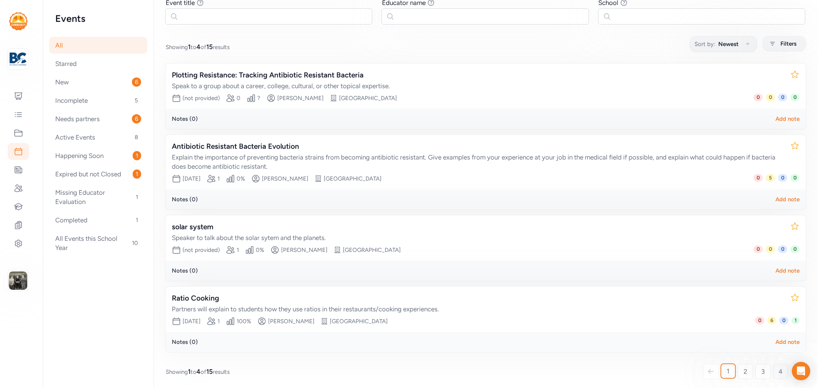
click at [779, 368] on span "4" at bounding box center [781, 371] width 4 height 9
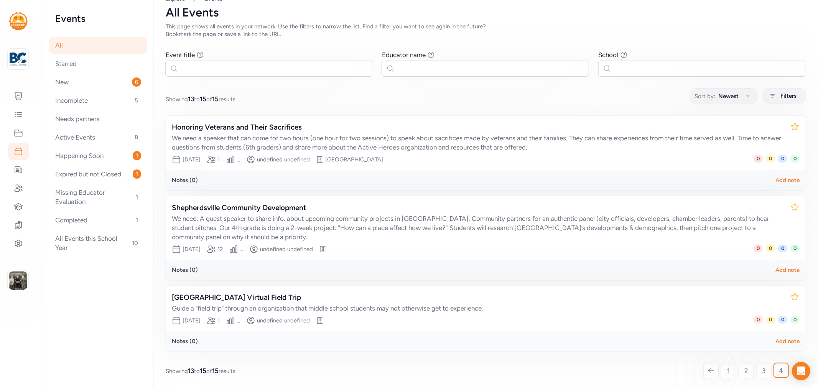
scroll to position [58, 0]
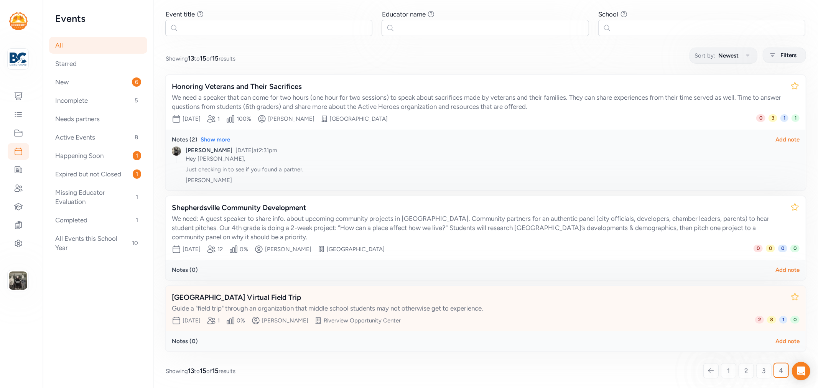
click at [756, 316] on span "2" at bounding box center [759, 320] width 9 height 8
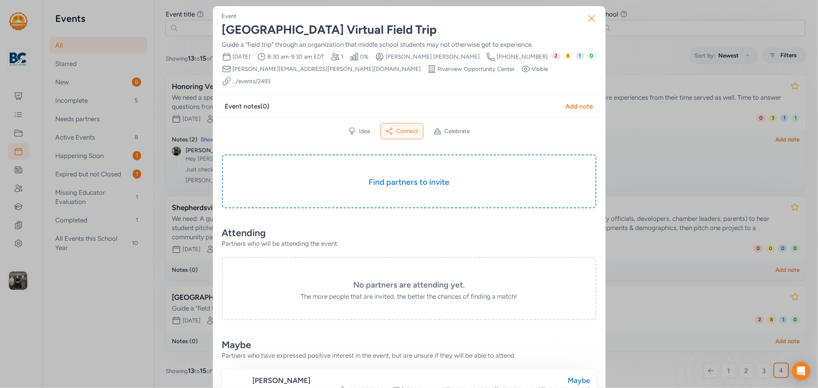
click at [591, 17] on icon "button" at bounding box center [592, 18] width 12 height 12
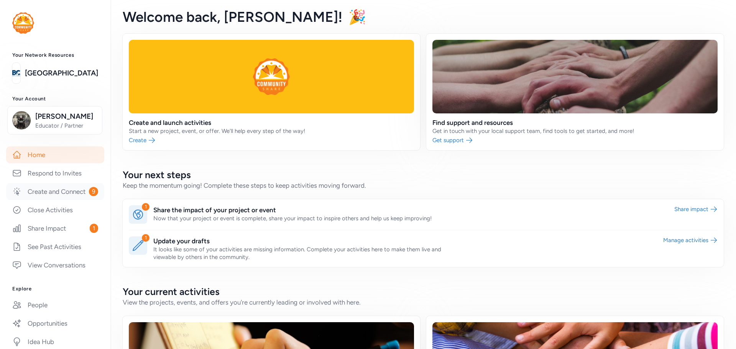
click at [45, 196] on link "Create and Connect 9" at bounding box center [55, 191] width 98 height 17
click at [151, 122] on link at bounding box center [272, 92] width 298 height 117
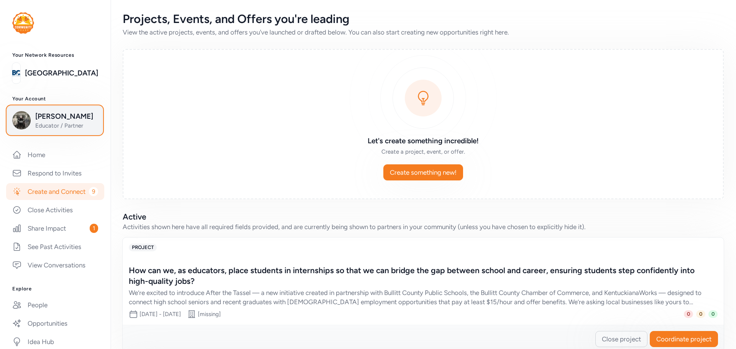
click at [47, 118] on span "[PERSON_NAME]" at bounding box center [66, 116] width 62 height 11
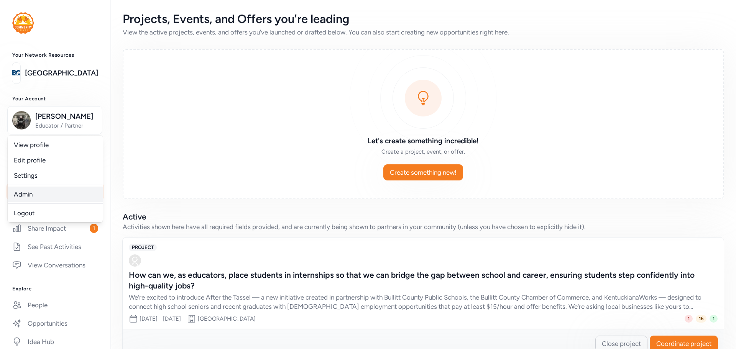
click at [25, 189] on link "Admin" at bounding box center [55, 194] width 95 height 15
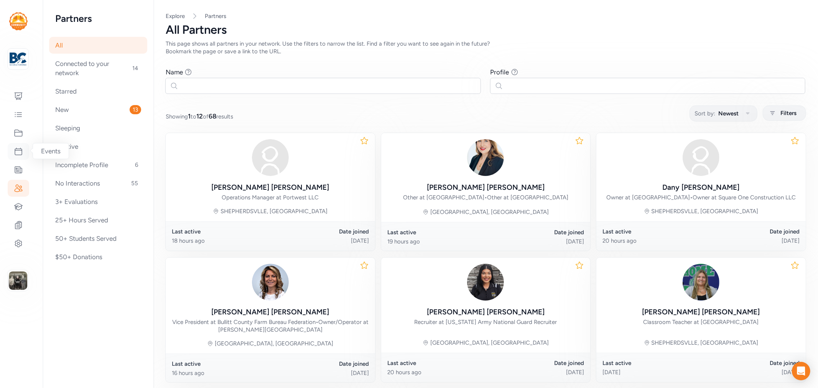
click at [18, 147] on icon at bounding box center [18, 151] width 9 height 9
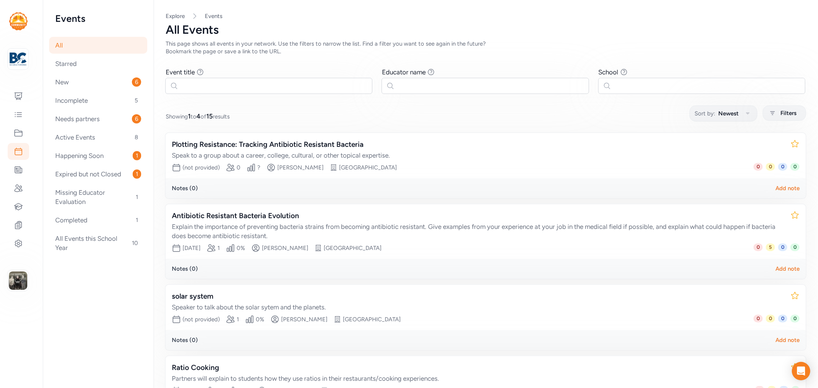
scroll to position [69, 0]
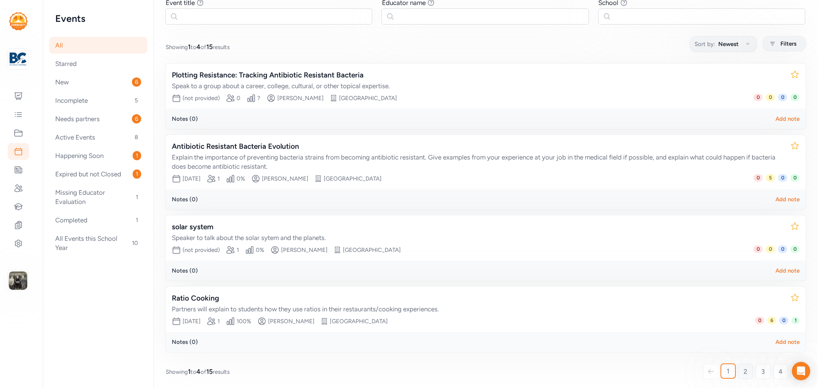
click at [744, 368] on span "2" at bounding box center [746, 371] width 4 height 9
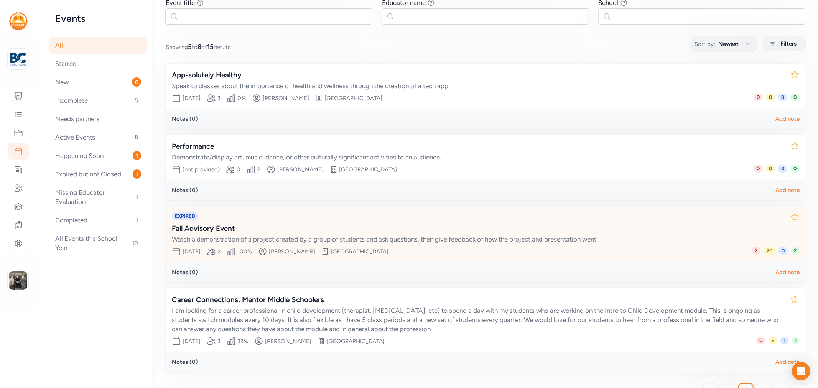
scroll to position [89, 0]
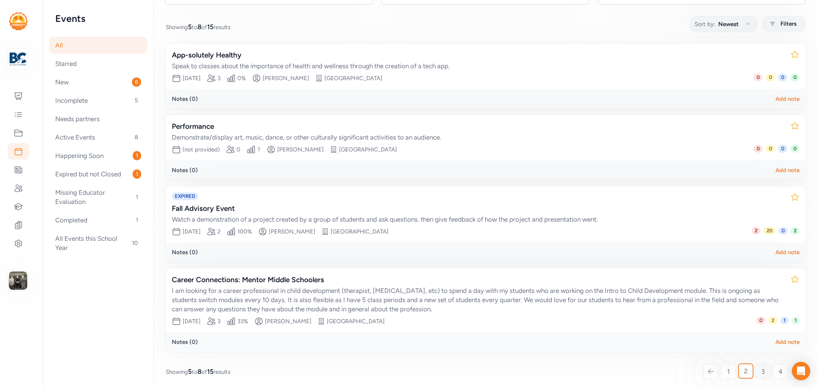
click at [762, 372] on span "3" at bounding box center [763, 371] width 3 height 9
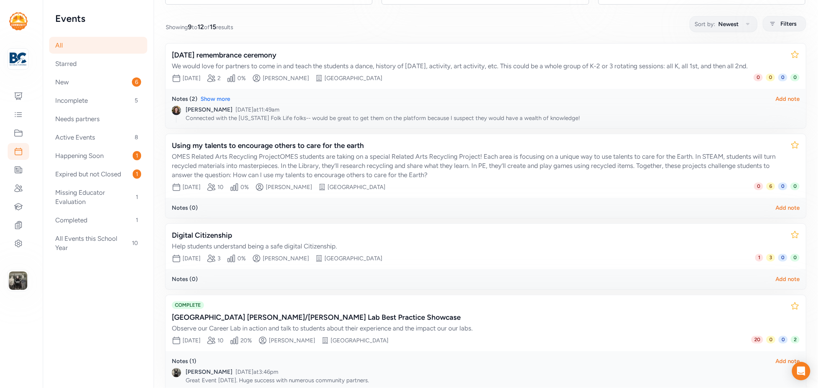
scroll to position [137, 0]
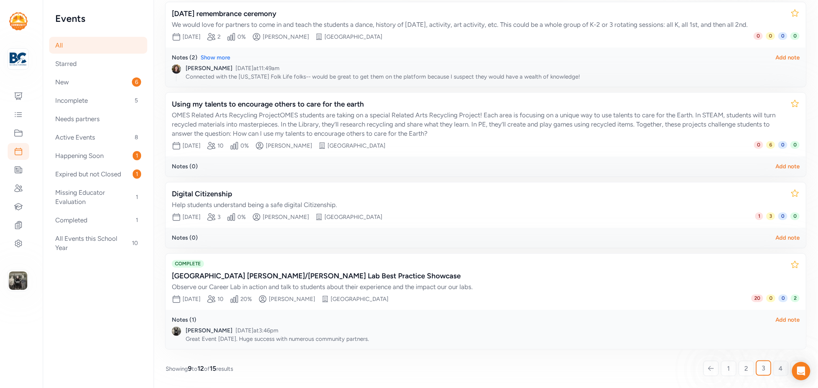
click at [777, 371] on link "4" at bounding box center [780, 368] width 15 height 15
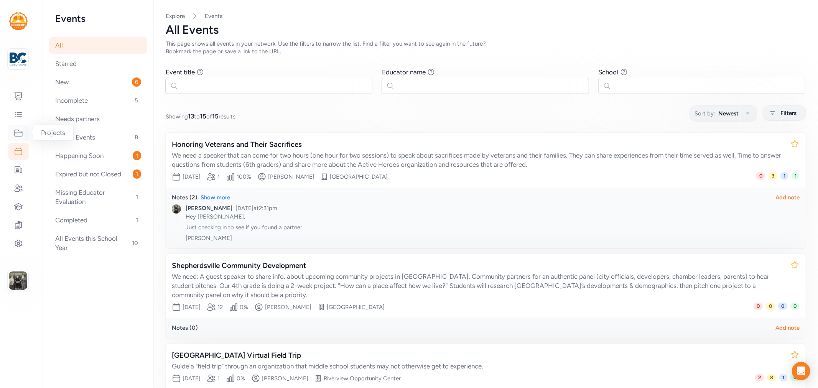
click at [16, 130] on icon at bounding box center [18, 132] width 9 height 9
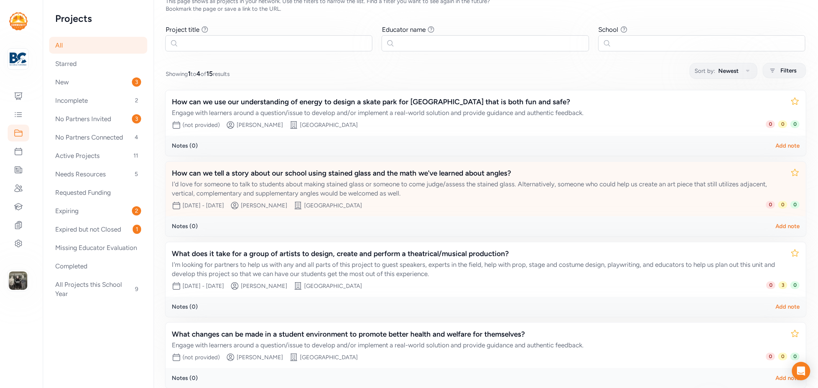
scroll to position [79, 0]
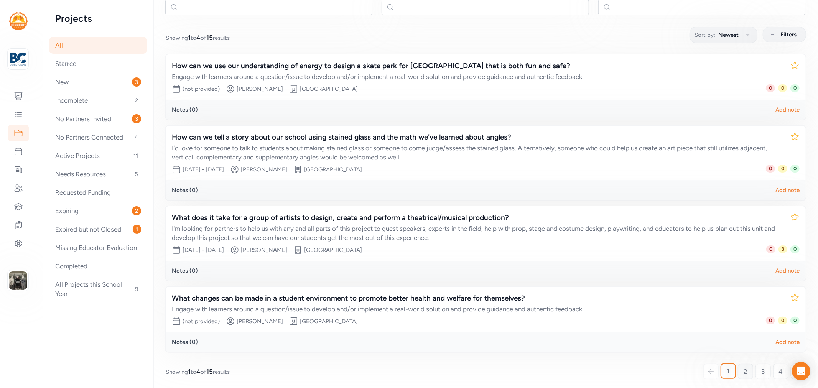
click at [744, 367] on span "2" at bounding box center [746, 371] width 4 height 9
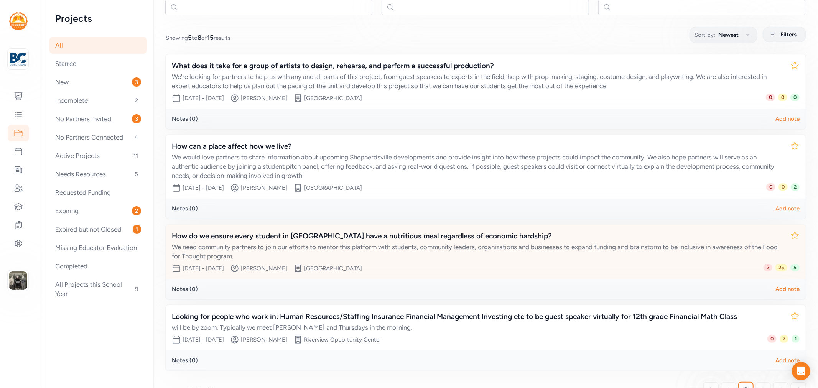
scroll to position [97, 0]
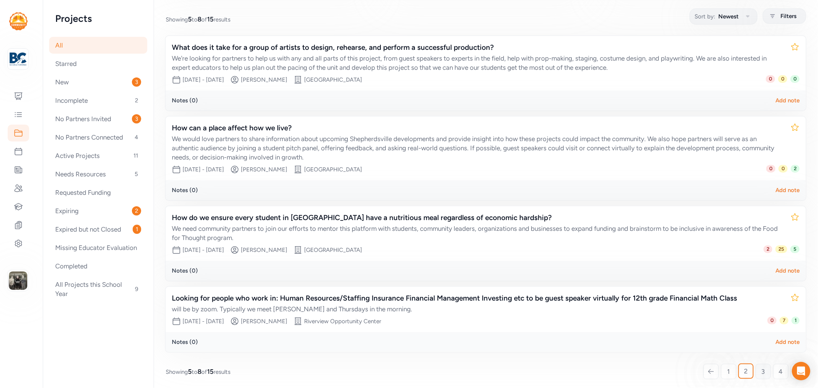
click at [762, 369] on span "3" at bounding box center [763, 371] width 3 height 9
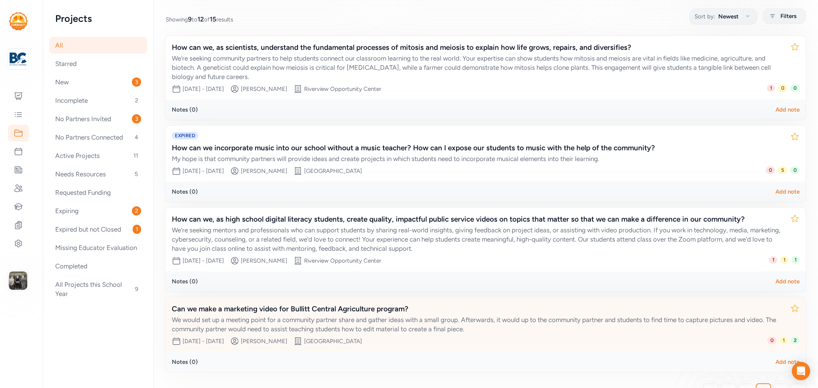
scroll to position [117, 0]
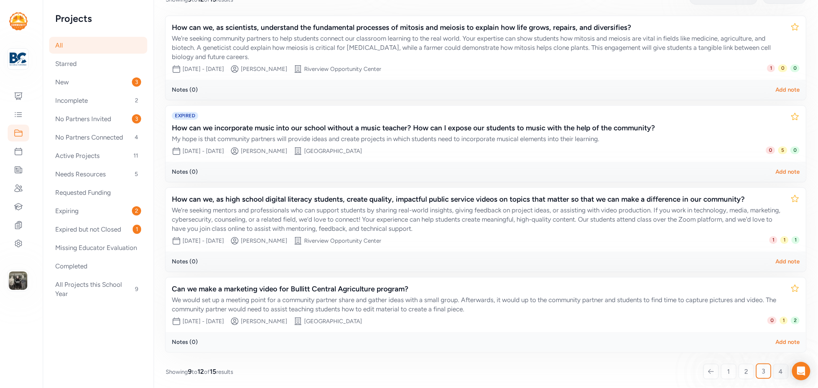
click at [773, 370] on link "4" at bounding box center [780, 371] width 15 height 15
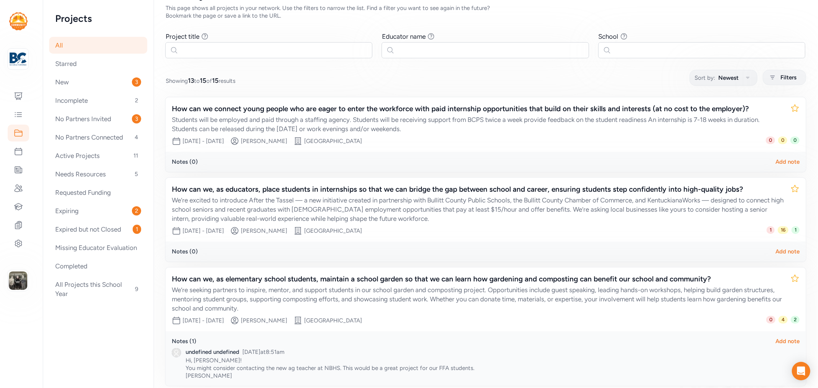
scroll to position [70, 0]
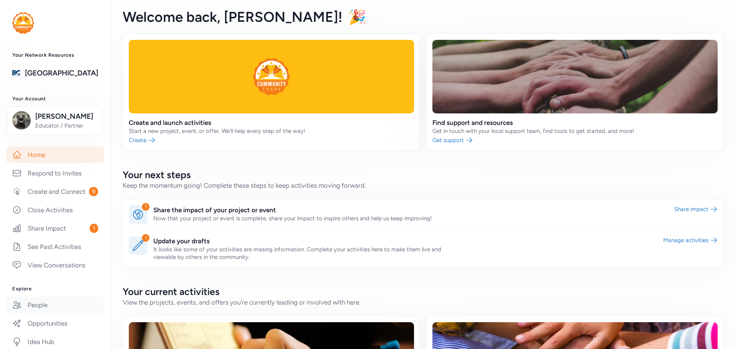
click at [43, 314] on link "People" at bounding box center [55, 305] width 98 height 17
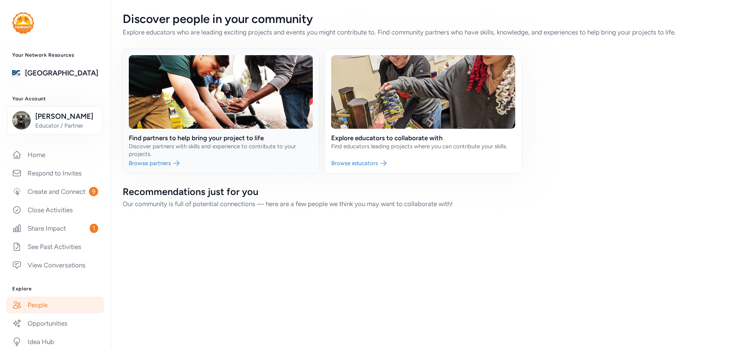
click at [222, 140] on link at bounding box center [221, 111] width 196 height 124
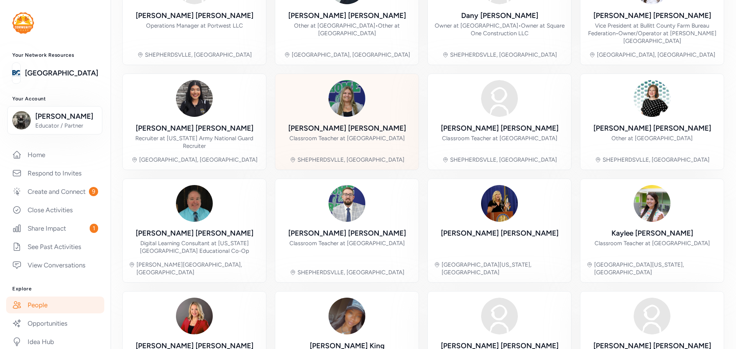
scroll to position [177, 0]
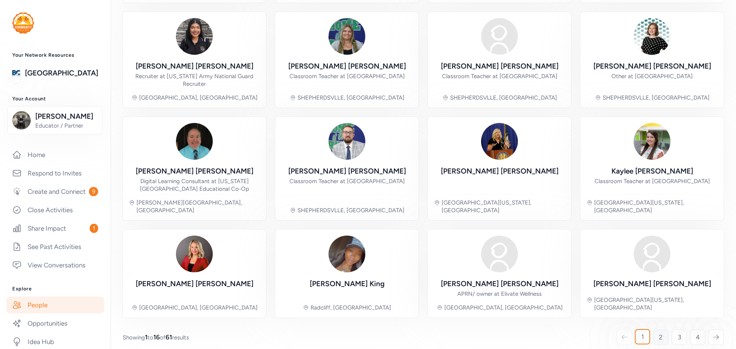
click at [659, 334] on span "2" at bounding box center [661, 337] width 4 height 9
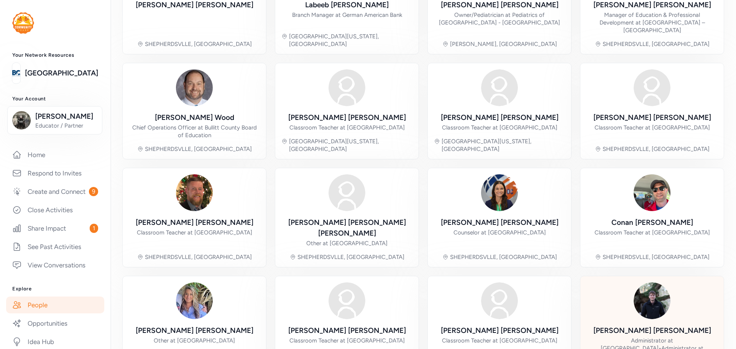
scroll to position [177, 0]
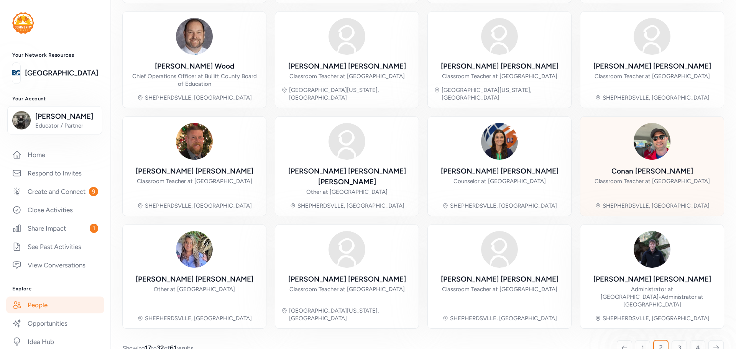
click at [678, 344] on span "3" at bounding box center [679, 348] width 3 height 9
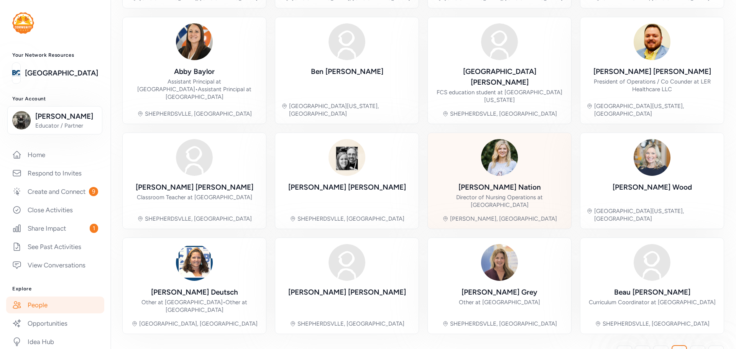
scroll to position [185, 0]
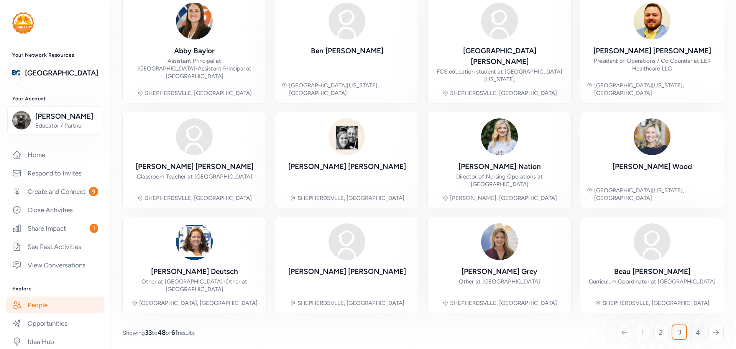
click at [690, 329] on link "4" at bounding box center [697, 332] width 15 height 15
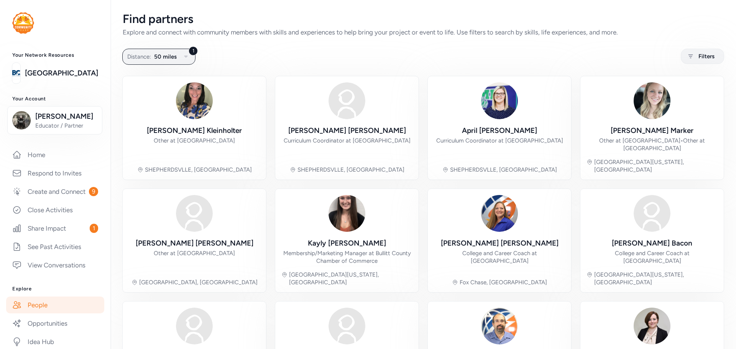
scroll to position [185, 0]
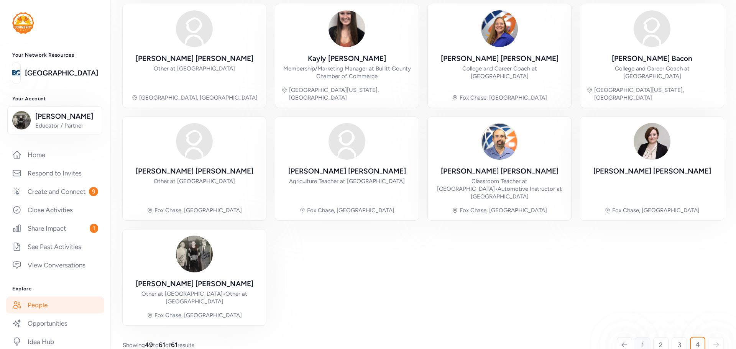
click at [642, 341] on span "1" at bounding box center [643, 345] width 3 height 9
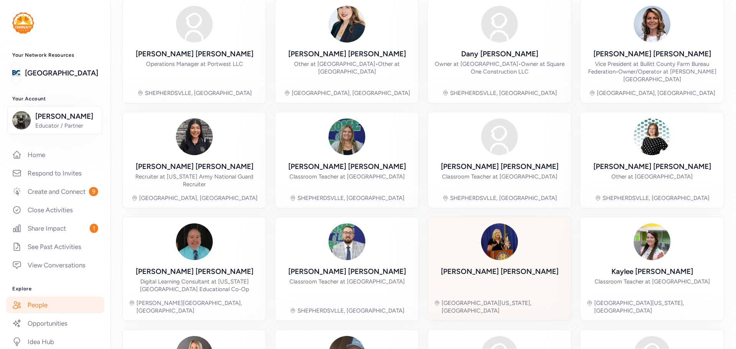
scroll to position [153, 0]
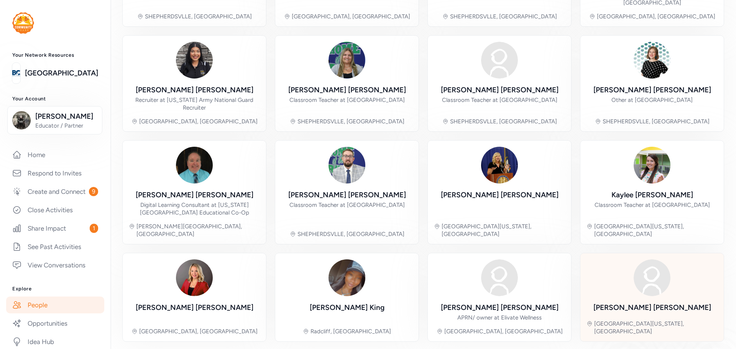
click at [637, 291] on div "Lori Ruzicka Mount Washington, KY" at bounding box center [652, 298] width 131 height 76
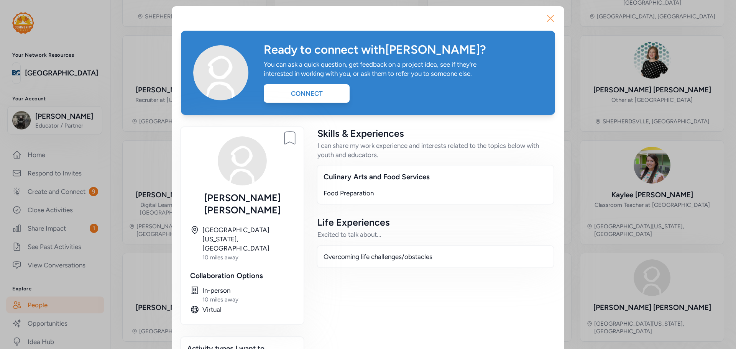
click at [545, 21] on icon "button" at bounding box center [551, 18] width 12 height 12
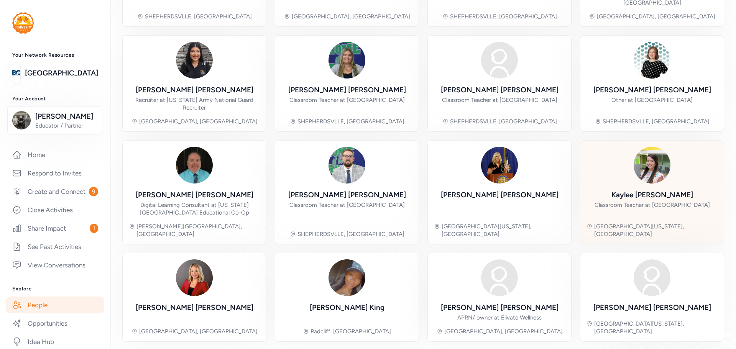
scroll to position [177, 0]
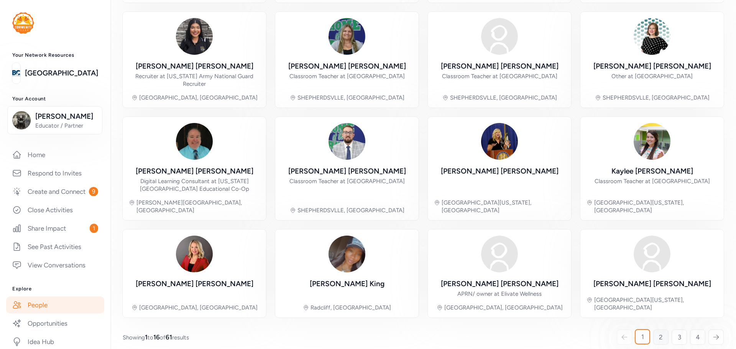
click at [654, 330] on link "2" at bounding box center [661, 337] width 15 height 15
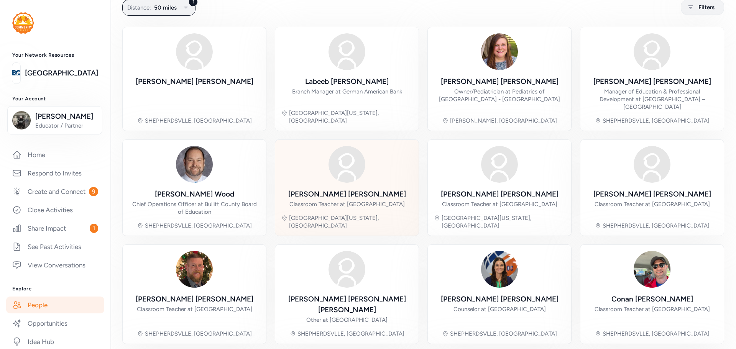
scroll to position [87, 0]
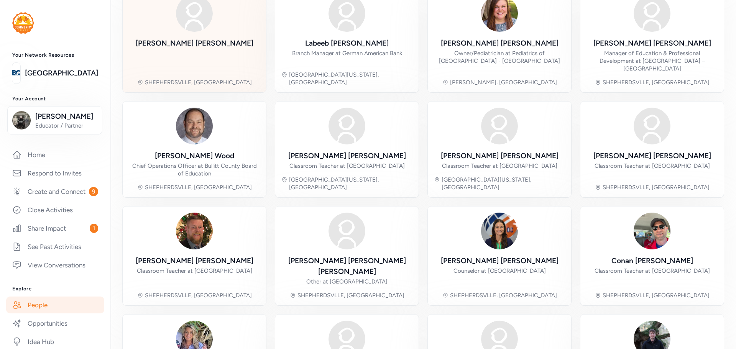
click at [196, 42] on div "Kim Smith" at bounding box center [195, 43] width 118 height 11
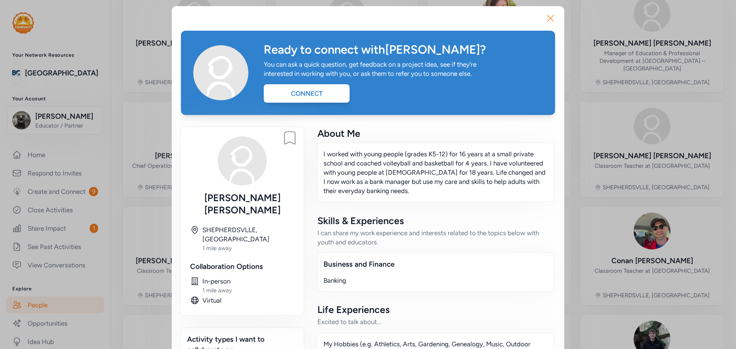
click at [547, 16] on icon "button" at bounding box center [551, 18] width 12 height 12
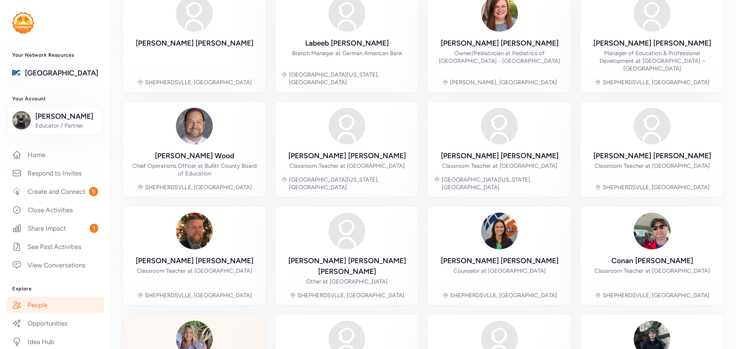
scroll to position [177, 0]
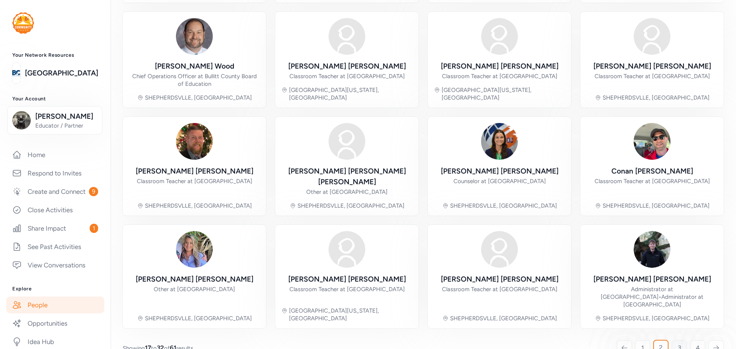
click at [672, 341] on link "3" at bounding box center [679, 348] width 15 height 15
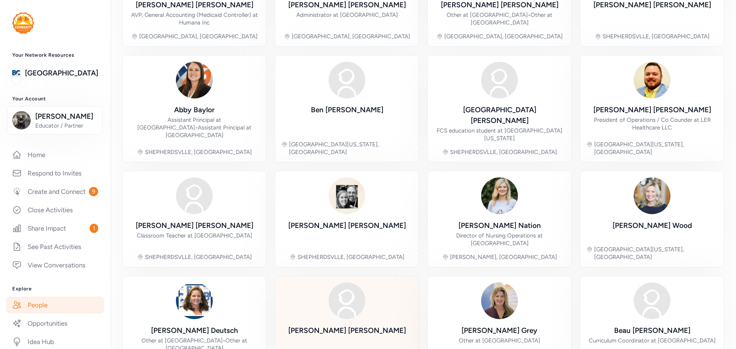
scroll to position [185, 0]
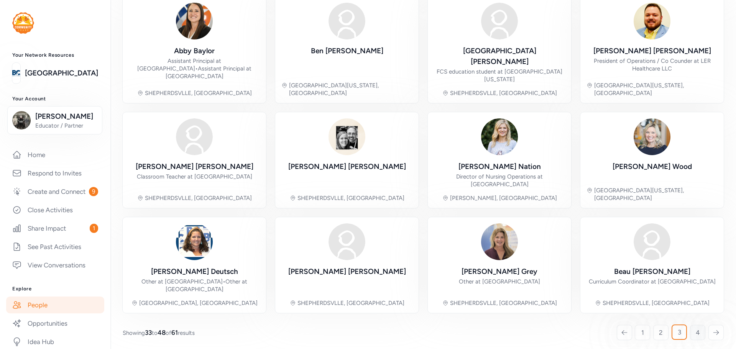
click at [690, 329] on link "4" at bounding box center [697, 332] width 15 height 15
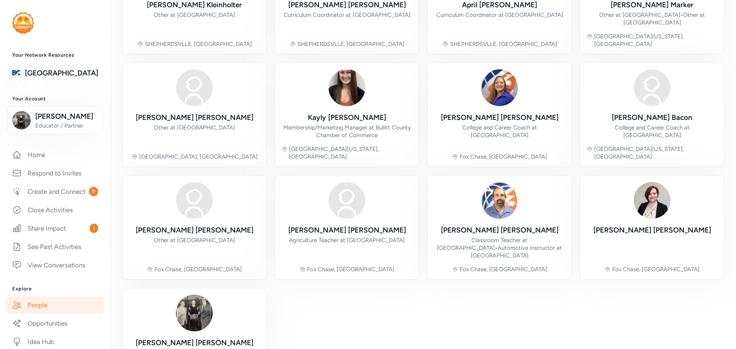
scroll to position [185, 0]
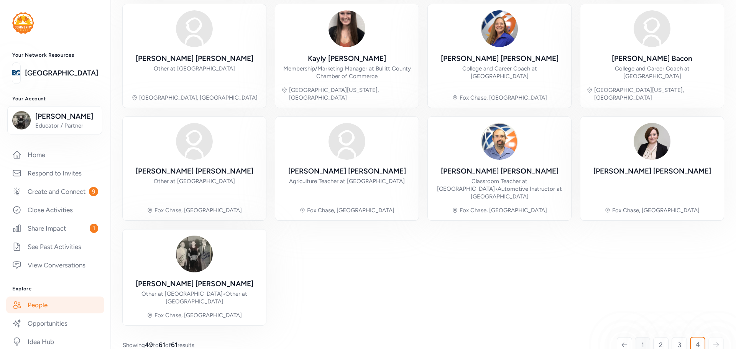
click at [642, 338] on link "1" at bounding box center [642, 345] width 15 height 15
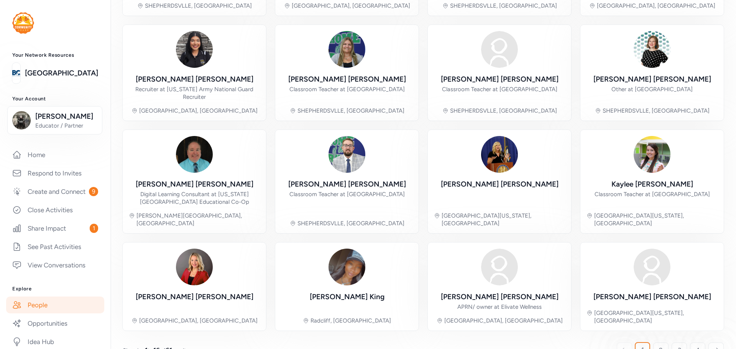
scroll to position [177, 0]
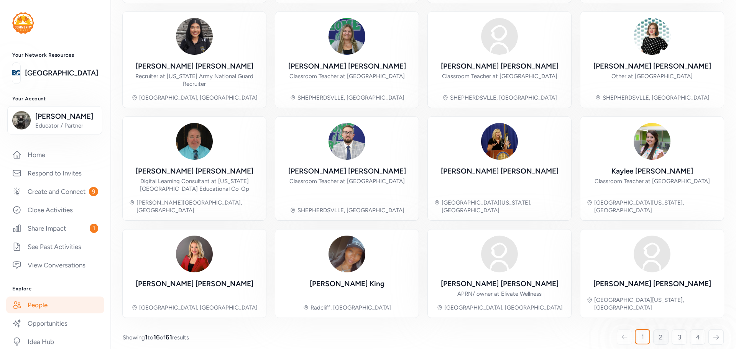
click at [659, 333] on span "2" at bounding box center [661, 337] width 4 height 9
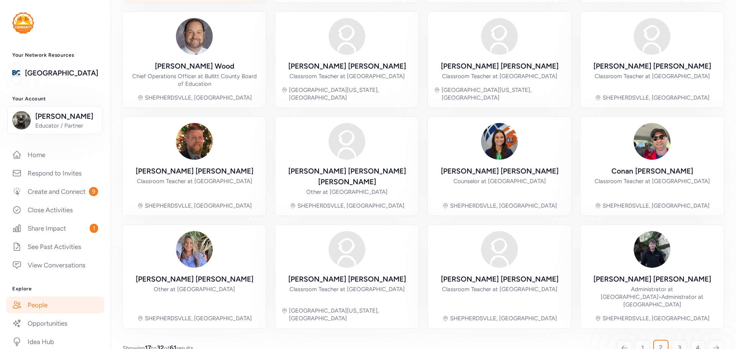
scroll to position [49, 0]
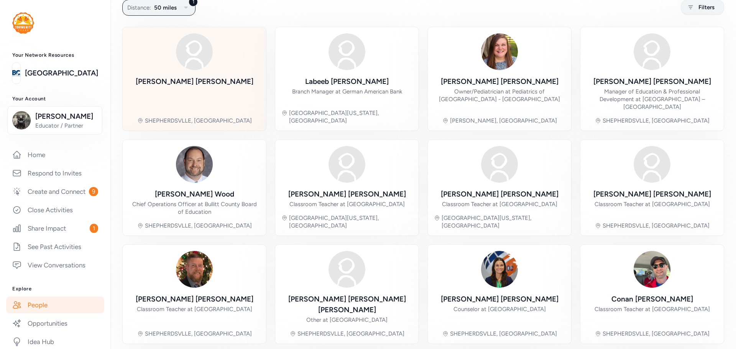
click at [205, 94] on div "Kim Smith" at bounding box center [195, 93] width 118 height 35
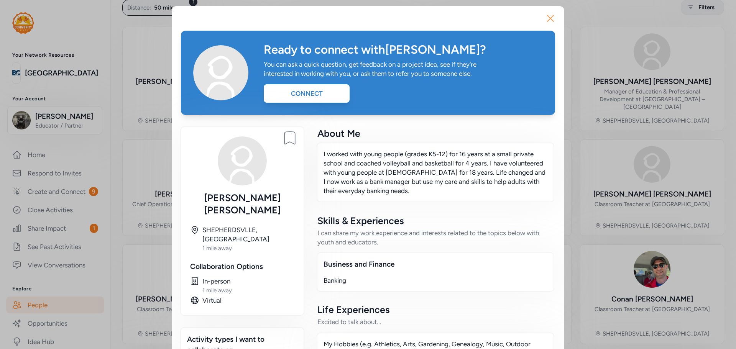
click at [546, 23] on icon "button" at bounding box center [551, 18] width 12 height 12
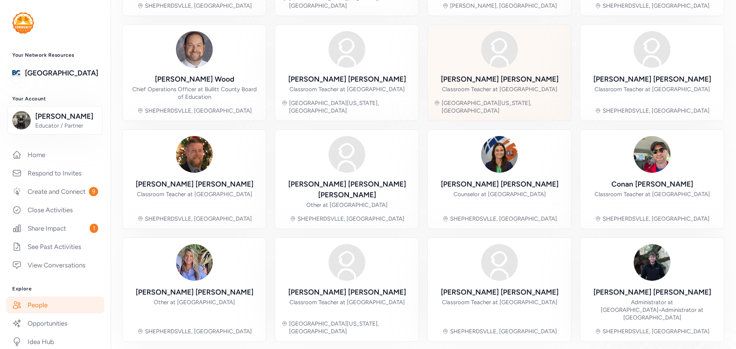
scroll to position [177, 0]
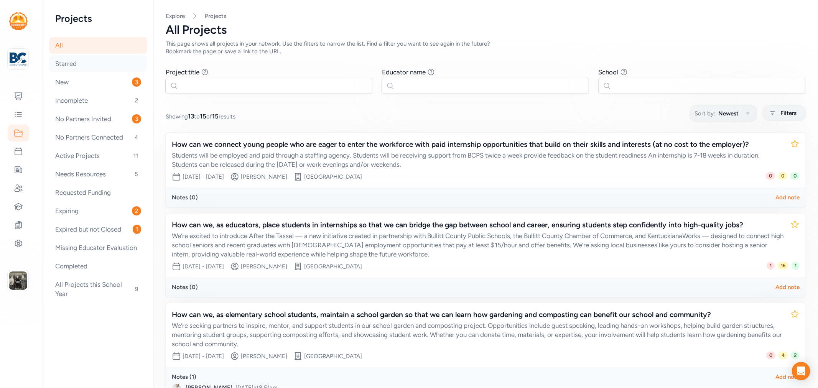
scroll to position [70, 0]
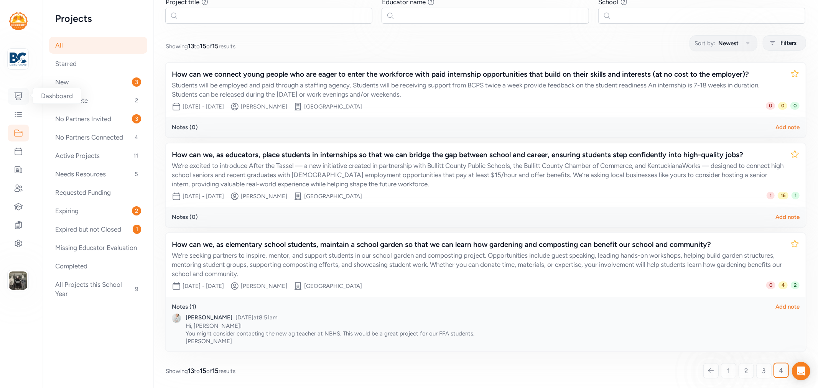
click at [14, 97] on icon at bounding box center [18, 96] width 9 height 9
